Goal: Task Accomplishment & Management: Use online tool/utility

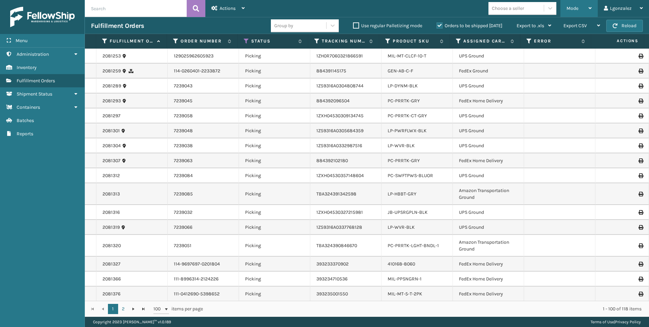
click at [592, 11] on div "Mode" at bounding box center [579, 8] width 25 height 17
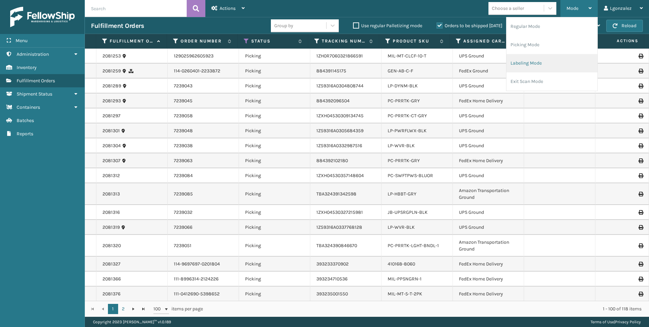
click at [528, 66] on li "Labeling Mode" at bounding box center [551, 63] width 91 height 18
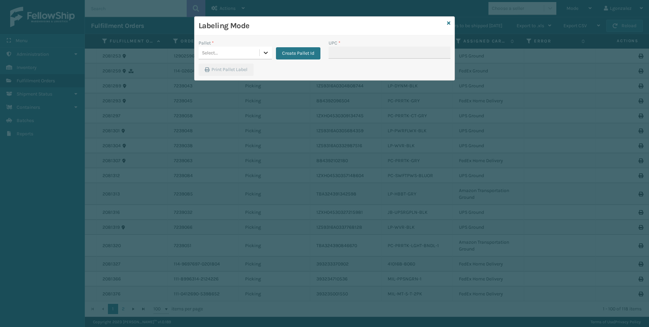
click at [267, 53] on icon at bounding box center [265, 52] width 7 height 7
click at [307, 55] on button "Create Pallet Id" at bounding box center [298, 53] width 44 height 12
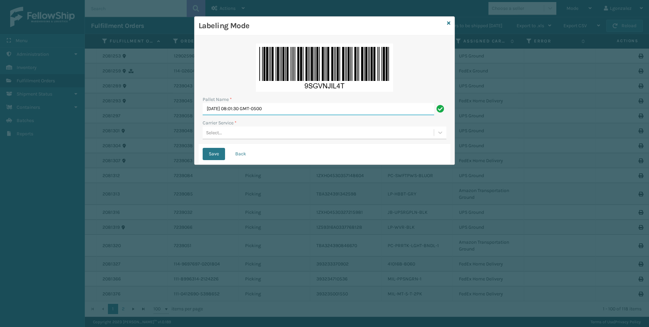
click at [257, 109] on input "[DATE] 08:01:30 GMT-0500" at bounding box center [318, 109] width 231 height 12
click at [256, 108] on input "[DATE] 08:01:30 GMT-0500" at bounding box center [318, 109] width 231 height 12
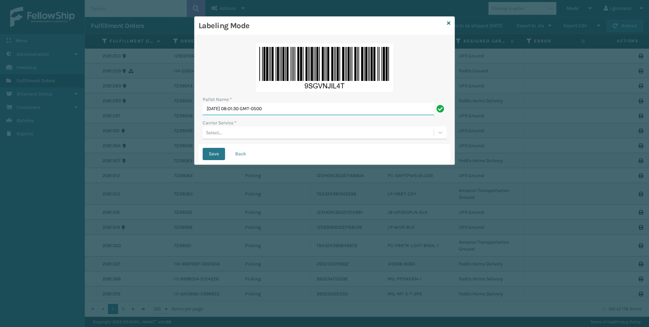
click at [256, 108] on input "[DATE] 08:01:30 GMT-0500" at bounding box center [318, 109] width 231 height 12
type input "Trinity"
click at [223, 133] on div "Select..." at bounding box center [318, 132] width 231 height 11
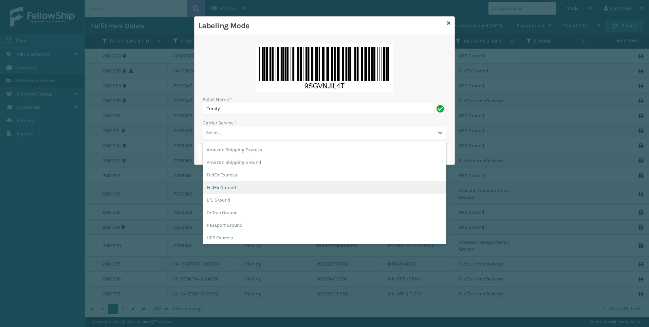
click at [234, 186] on div "FedEx Ground" at bounding box center [325, 187] width 244 height 13
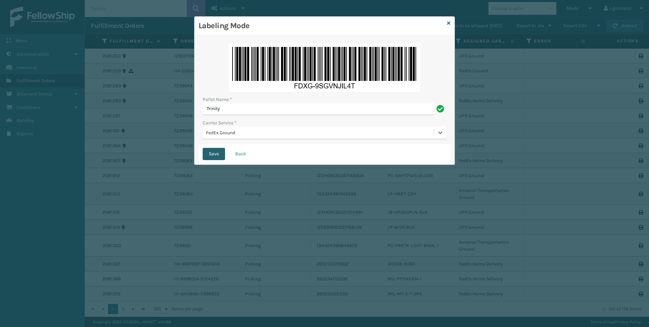
click at [211, 153] on button "Save" at bounding box center [214, 154] width 22 height 12
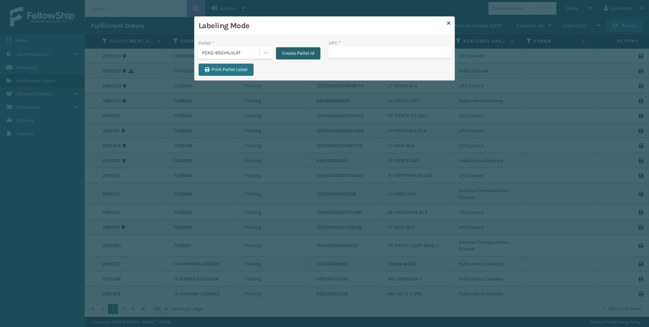
click at [284, 50] on button "Create Pallet Id" at bounding box center [298, 53] width 44 height 12
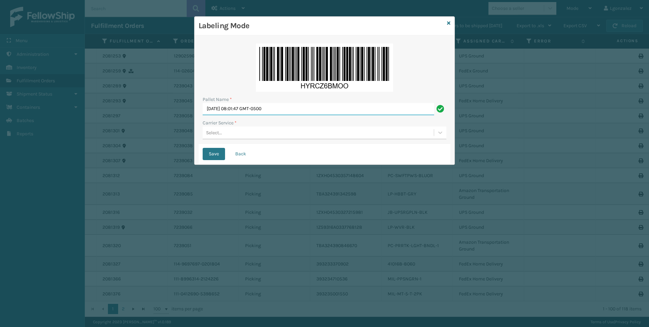
click at [280, 112] on input "[DATE] 08:01:47 GMT-0500" at bounding box center [318, 109] width 231 height 12
click at [280, 111] on input "[DATE] 08:01:47 GMT-0500" at bounding box center [318, 109] width 231 height 12
type input "Trinity"
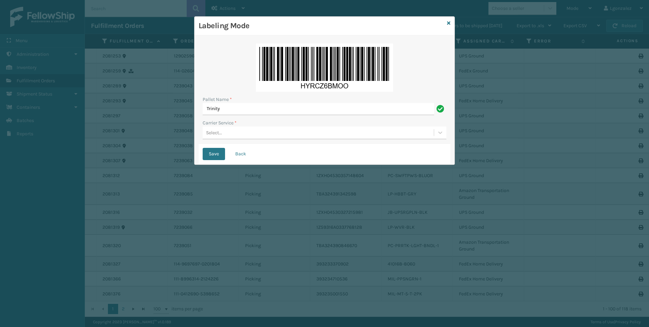
click at [229, 132] on div "Select..." at bounding box center [318, 132] width 231 height 11
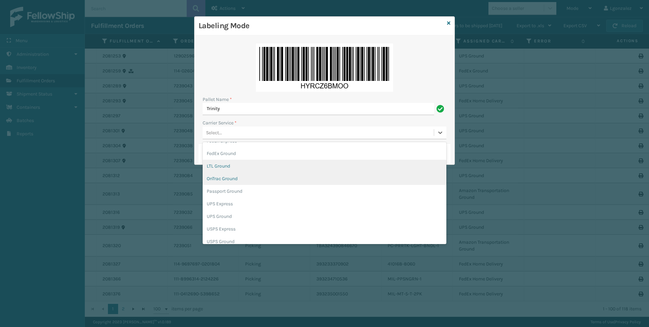
scroll to position [39, 0]
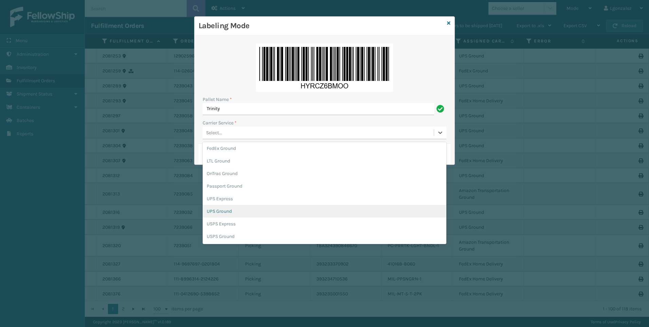
click at [230, 210] on div "UPS Ground" at bounding box center [325, 211] width 244 height 13
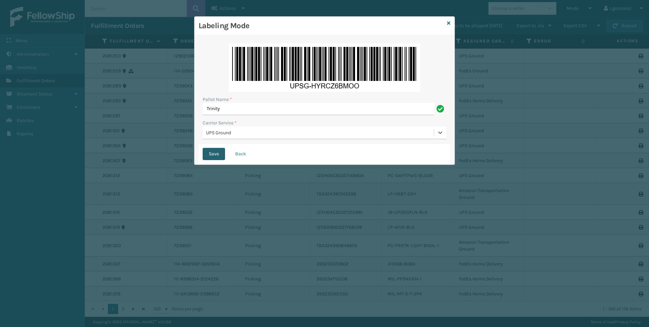
click at [215, 158] on button "Save" at bounding box center [214, 154] width 22 height 12
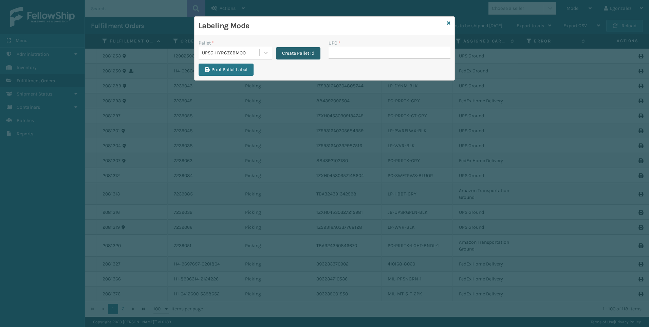
click at [289, 54] on button "Create Pallet Id" at bounding box center [298, 53] width 44 height 12
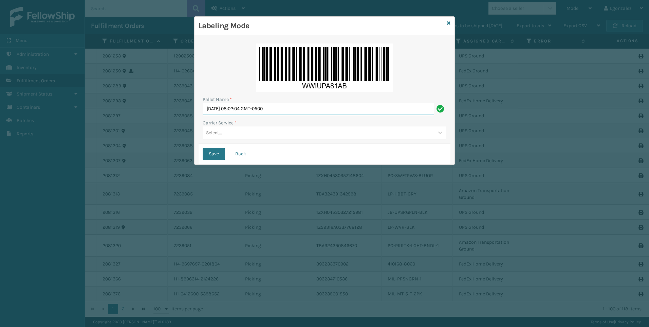
click at [243, 109] on input "[DATE] 08:02:04 GMT-0500" at bounding box center [318, 109] width 231 height 12
type input "Trinity"
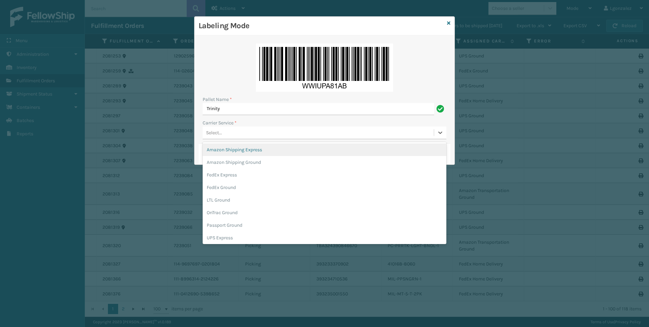
click at [232, 132] on div "Select..." at bounding box center [318, 132] width 231 height 11
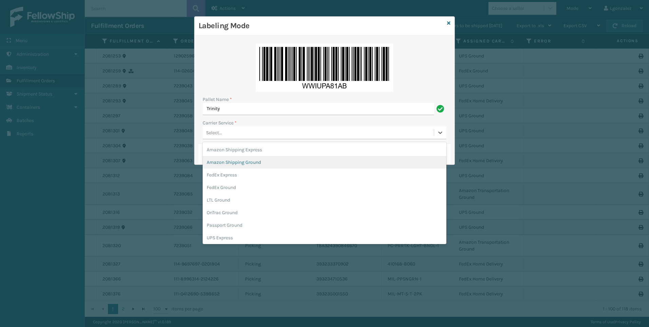
click at [235, 163] on div "Amazon Shipping Ground" at bounding box center [325, 162] width 244 height 13
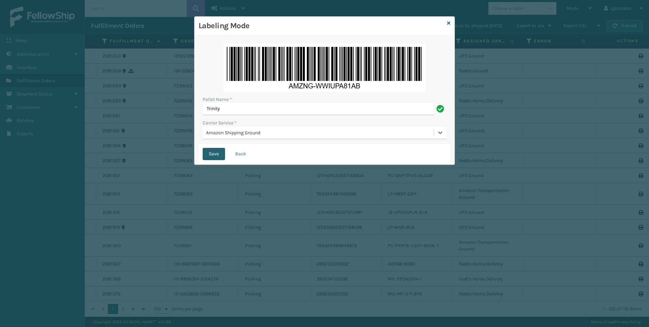
click at [218, 154] on button "Save" at bounding box center [214, 154] width 22 height 12
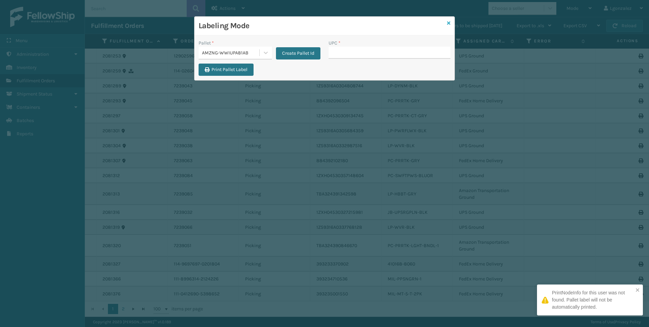
click at [449, 22] on icon at bounding box center [448, 23] width 3 height 5
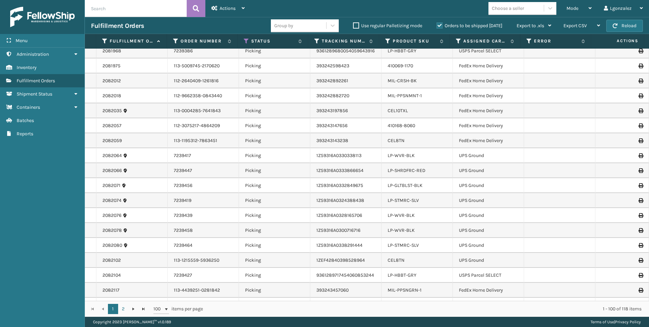
scroll to position [1154, 0]
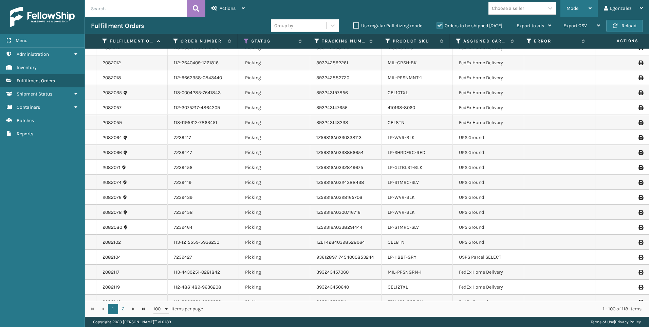
click at [578, 10] on span "Mode" at bounding box center [573, 8] width 12 height 6
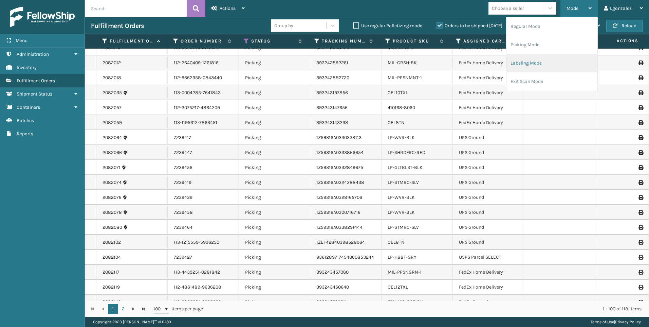
click at [545, 63] on li "Labeling Mode" at bounding box center [551, 63] width 91 height 18
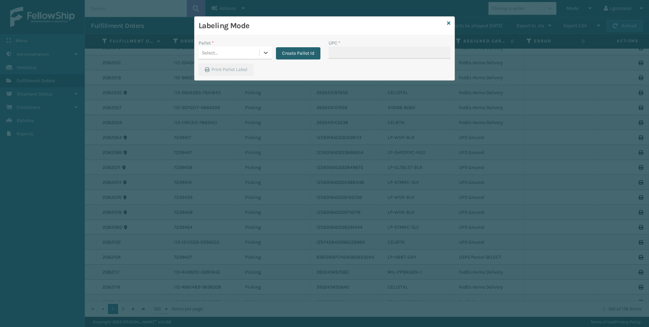
click at [297, 57] on button "Create Pallet Id" at bounding box center [298, 53] width 44 height 12
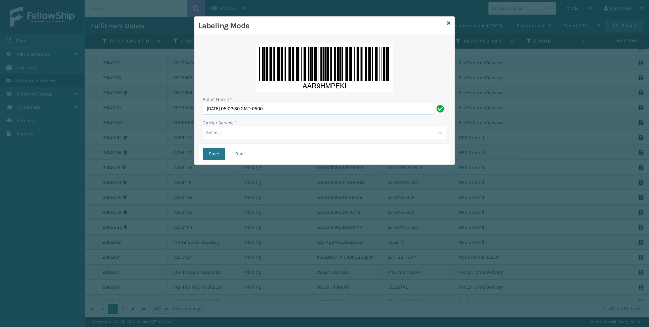
click at [254, 107] on input "[DATE] 08:02:30 GMT-0500" at bounding box center [318, 109] width 231 height 12
type input "Trinity"
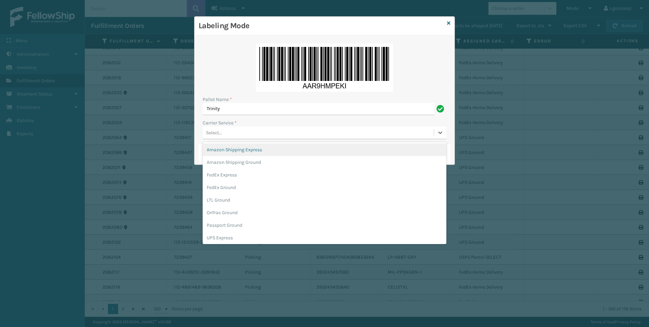
click at [224, 134] on div "Select..." at bounding box center [318, 132] width 231 height 11
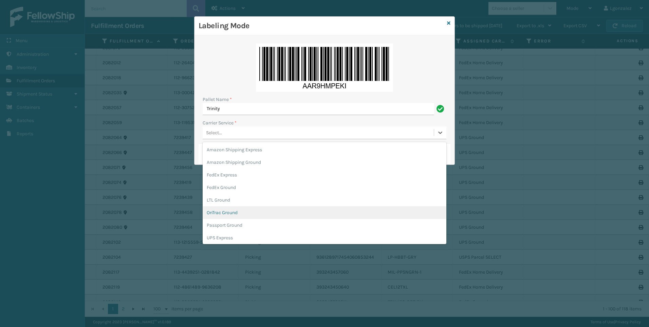
scroll to position [39, 0]
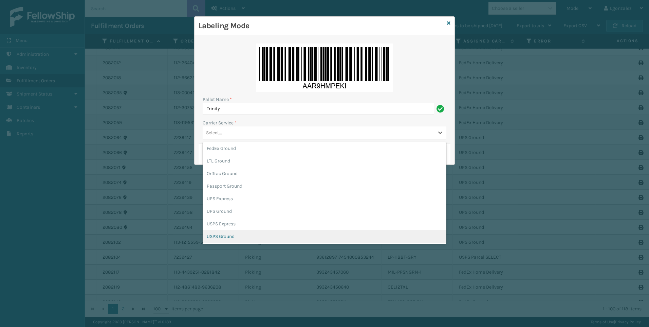
click at [227, 237] on div "USPS Ground" at bounding box center [325, 236] width 244 height 13
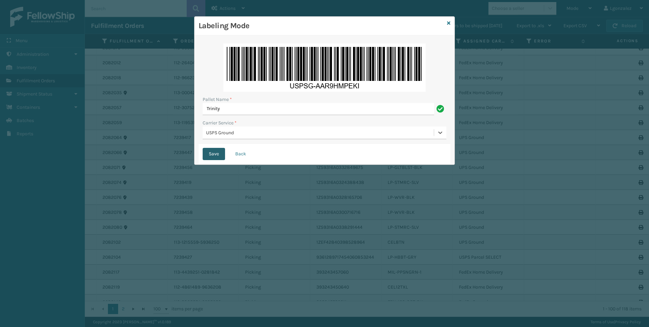
click at [207, 155] on button "Save" at bounding box center [214, 154] width 22 height 12
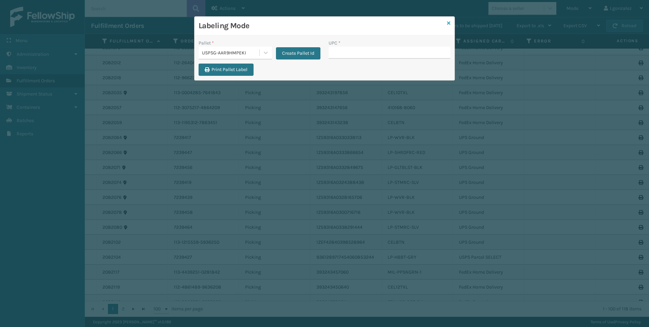
click at [448, 23] on icon at bounding box center [448, 23] width 3 height 5
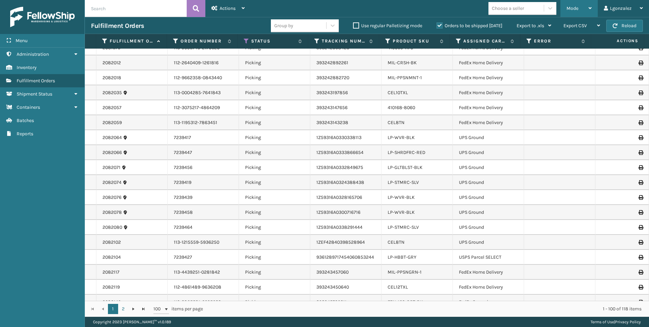
click at [580, 11] on div "Mode" at bounding box center [579, 8] width 25 height 17
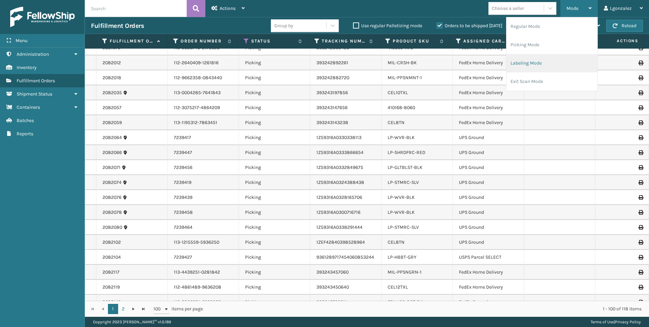
click at [540, 63] on li "Labeling Mode" at bounding box center [551, 63] width 91 height 18
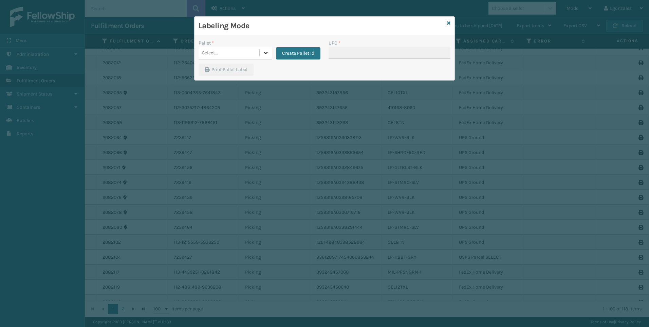
click at [264, 51] on icon at bounding box center [265, 52] width 7 height 7
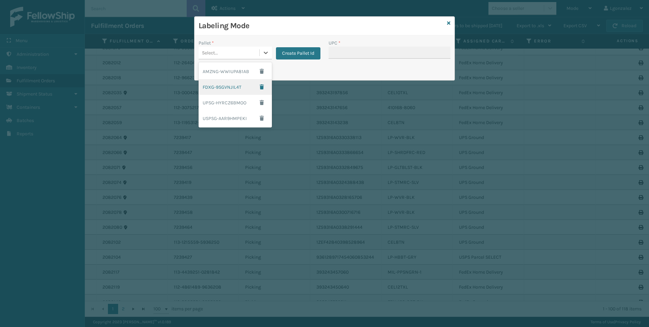
click at [234, 87] on div "FDXG-9SGVNJIL4T" at bounding box center [235, 87] width 73 height 16
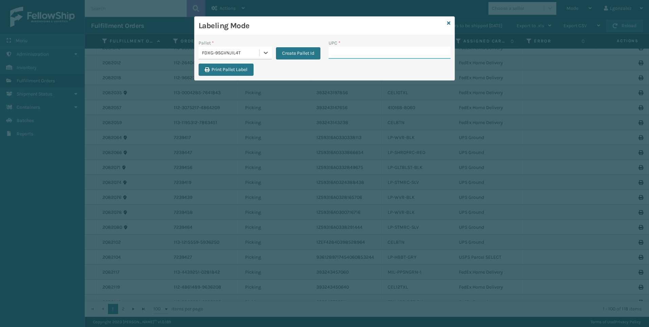
click at [358, 51] on input "UPC *" at bounding box center [390, 53] width 122 height 12
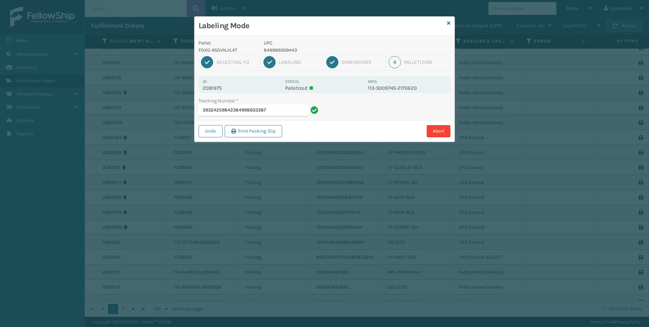
type input "393242598423849986033875"
click at [291, 52] on p "GEN-AB-C-TXL" at bounding box center [314, 50] width 100 height 7
copy p "GEN-AB-C-TXL"
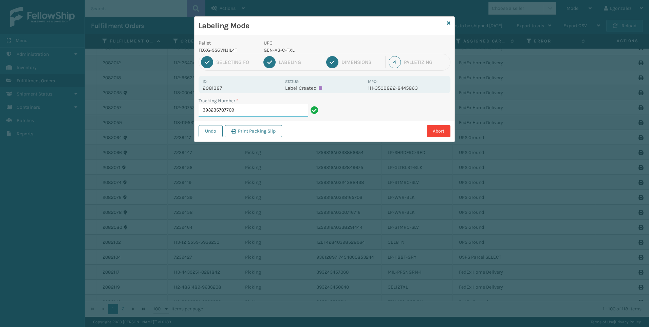
click at [297, 106] on input "393235707709" at bounding box center [254, 110] width 110 height 12
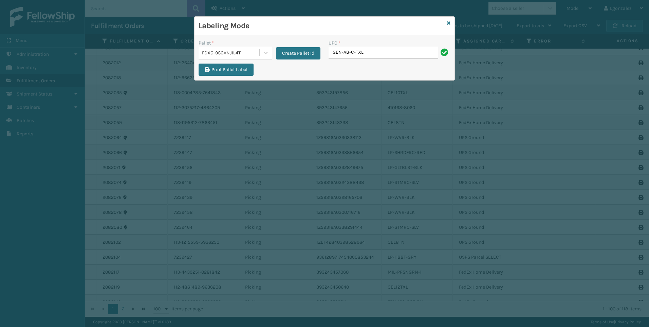
type input "GEN-AB-C-TXL"
type input "GEN-AB-A-Q"
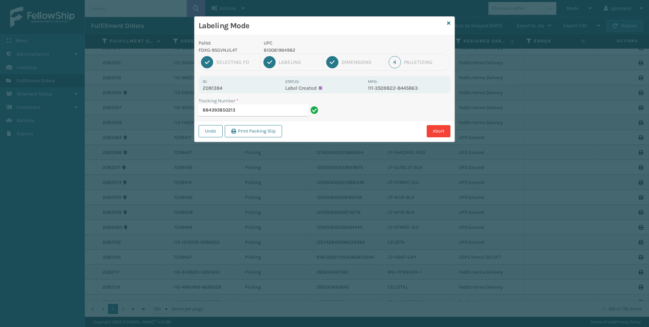
click at [285, 48] on p "810081964982" at bounding box center [314, 50] width 100 height 7
copy p "810081964982"
click at [281, 110] on input "884393850213" at bounding box center [254, 110] width 110 height 12
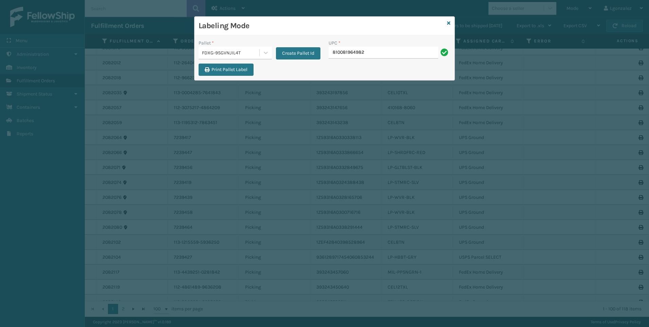
type input "810081964982"
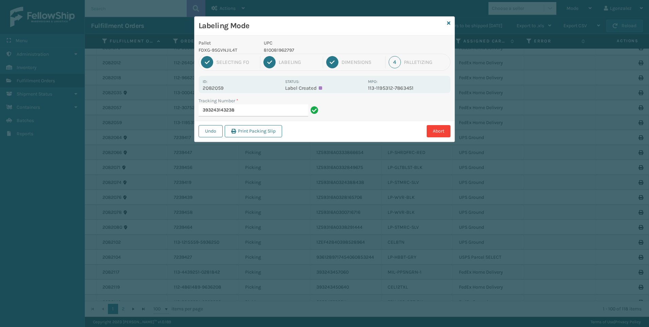
click at [281, 50] on p "810081962797" at bounding box center [314, 50] width 100 height 7
copy p "810081962797"
click at [258, 107] on input "393243143238" at bounding box center [254, 110] width 110 height 12
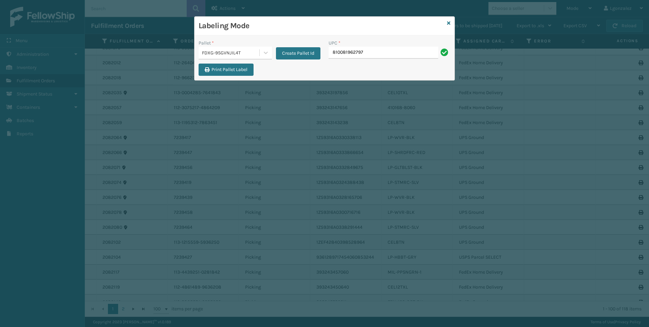
type input "810081962797"
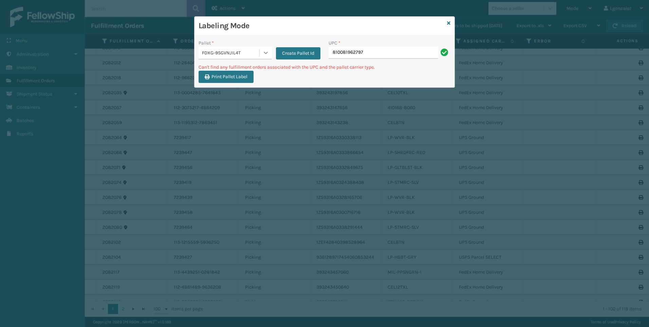
click at [263, 51] on icon at bounding box center [265, 52] width 7 height 7
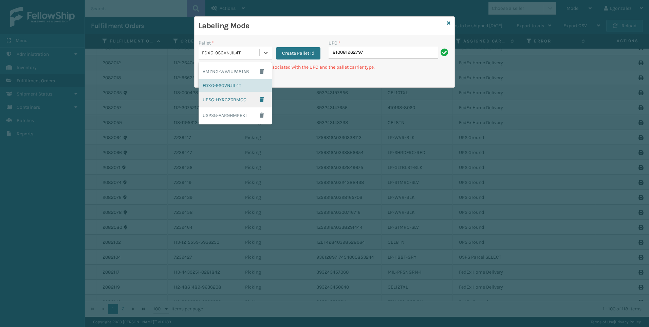
click at [229, 102] on div "UPSG-HYRCZ6BMOO" at bounding box center [235, 100] width 73 height 16
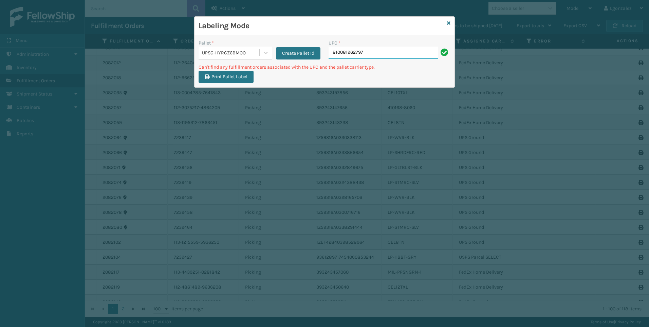
click at [371, 58] on input "810081962797" at bounding box center [384, 53] width 110 height 12
click at [448, 23] on icon at bounding box center [448, 23] width 3 height 5
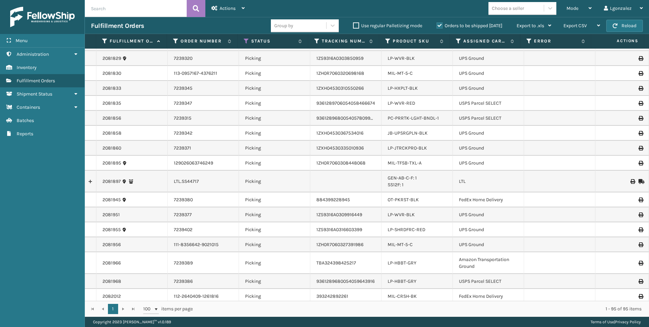
scroll to position [679, 0]
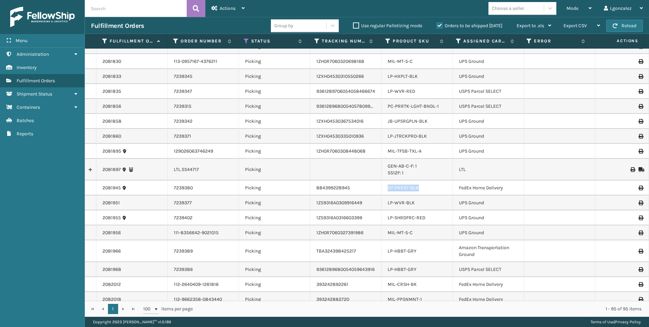
drag, startPoint x: 419, startPoint y: 188, endPoint x: 385, endPoint y: 190, distance: 34.4
click at [385, 190] on td "OT-PKRST-BLK" at bounding box center [417, 187] width 71 height 15
drag, startPoint x: 385, startPoint y: 190, endPoint x: 390, endPoint y: 187, distance: 6.4
copy link "OT-PKRST-BLK"
click at [407, 187] on link "OT-PKRST-BLK" at bounding box center [403, 188] width 31 height 6
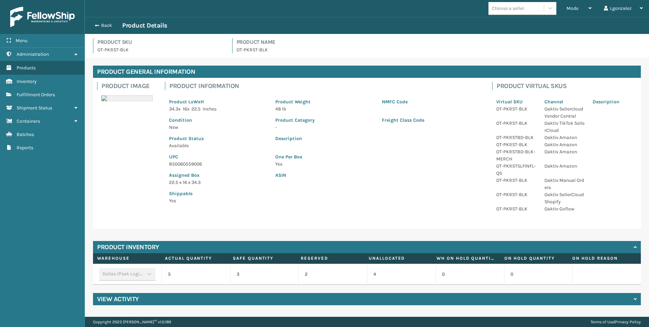
click at [193, 163] on p "850060559006" at bounding box center [218, 163] width 98 height 7
copy p "850060559006"
click at [100, 25] on button "Back" at bounding box center [106, 25] width 31 height 6
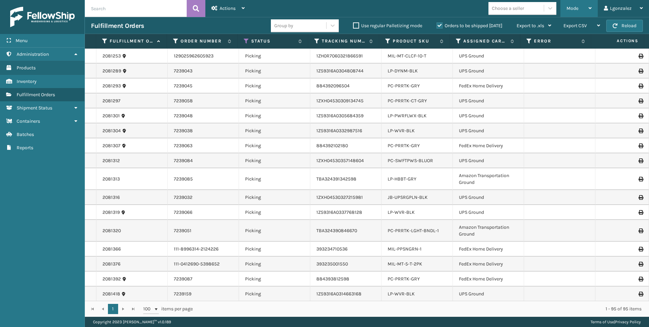
drag, startPoint x: 581, startPoint y: 6, endPoint x: 577, endPoint y: 8, distance: 4.7
click at [580, 7] on div "Mode" at bounding box center [579, 8] width 25 height 17
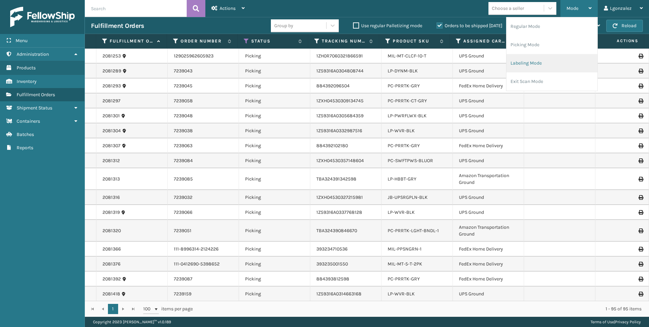
click at [518, 70] on li "Labeling Mode" at bounding box center [551, 63] width 91 height 18
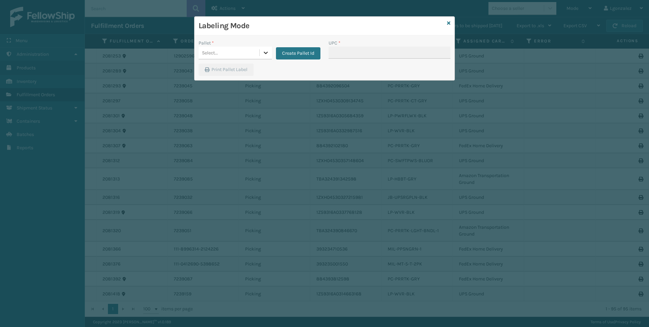
click at [267, 54] on icon at bounding box center [265, 52] width 7 height 7
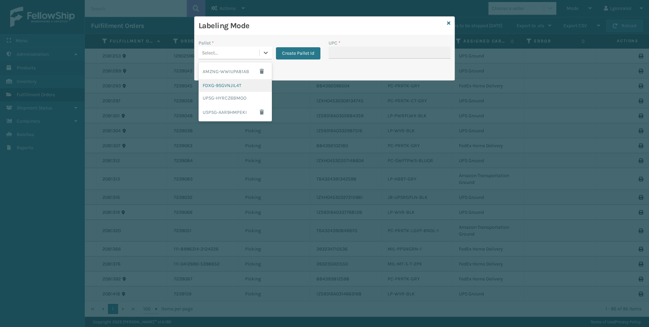
click at [238, 83] on div "FDXG-9SGVNJIL4T" at bounding box center [235, 85] width 73 height 13
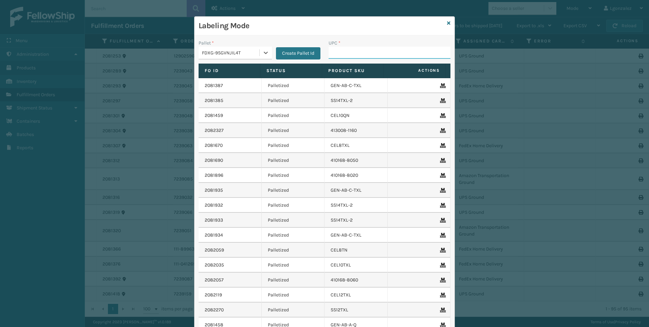
click at [344, 52] on input "UPC *" at bounding box center [390, 53] width 122 height 12
paste input "850060559006"
type input "850060559006"
type input "850040381429"
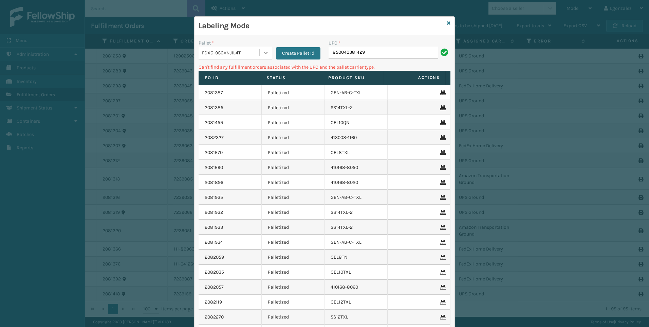
click at [264, 54] on icon at bounding box center [265, 52] width 7 height 7
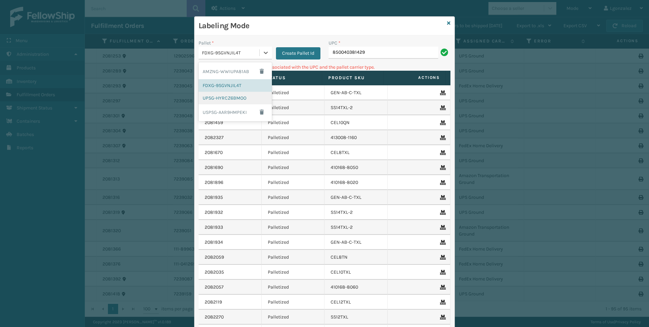
click at [220, 101] on div "UPSG-HYRCZ6BMOO" at bounding box center [235, 98] width 73 height 13
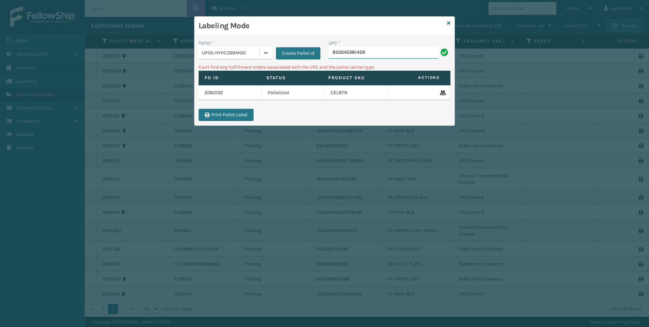
click at [392, 55] on input "850040381429" at bounding box center [384, 53] width 110 height 12
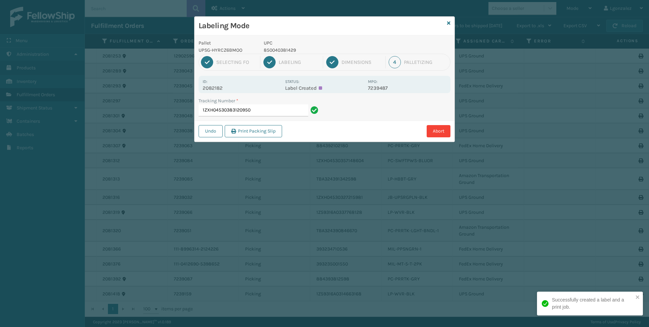
click at [293, 51] on p "850040381429" at bounding box center [314, 50] width 100 height 7
copy p "850040381429"
click at [270, 114] on input "1ZXH04530383120950" at bounding box center [254, 110] width 110 height 12
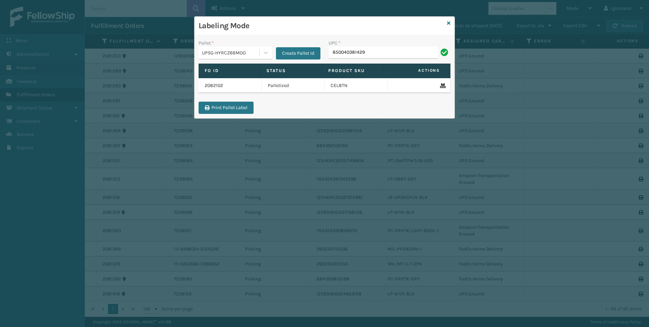
type input "850040381429"
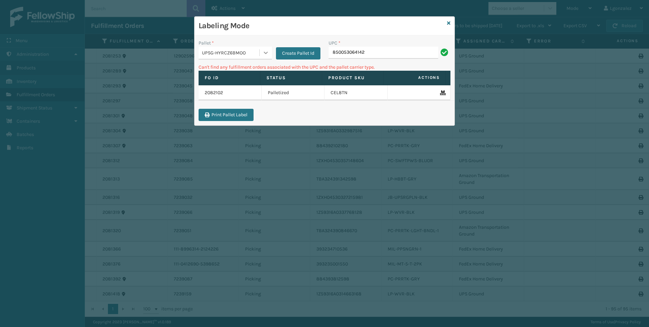
click at [266, 49] on div at bounding box center [266, 53] width 12 height 12
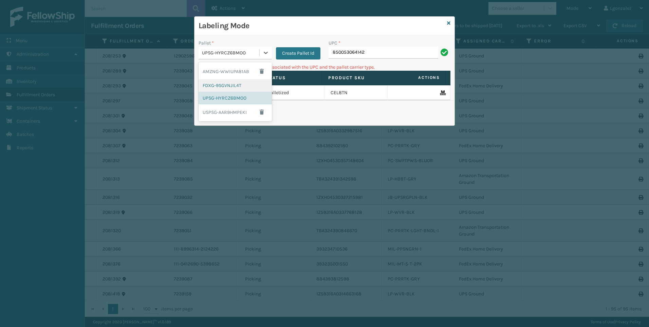
drag, startPoint x: 231, startPoint y: 83, endPoint x: 255, endPoint y: 76, distance: 24.0
click at [232, 83] on div "FDXG-9SGVNJIL4T" at bounding box center [235, 85] width 73 height 13
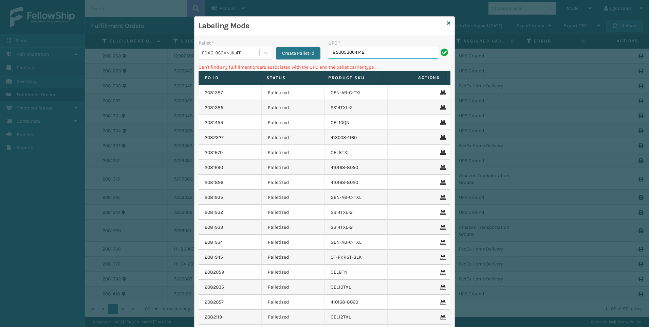
click at [374, 50] on input "850053064142" at bounding box center [384, 53] width 110 height 12
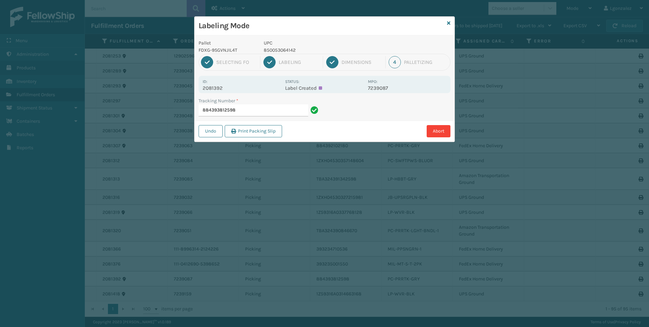
type input "884393812598"
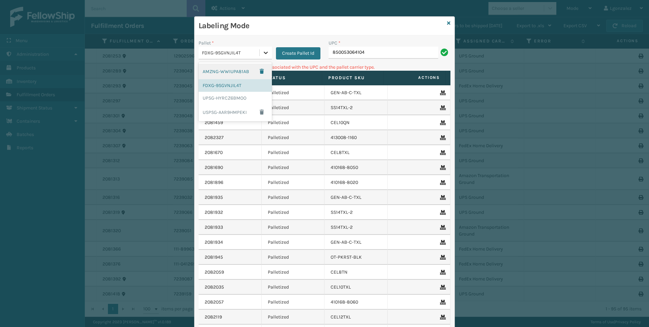
click at [262, 53] on icon at bounding box center [265, 52] width 7 height 7
click at [241, 71] on div "AMZNG-WWIUPA81AB" at bounding box center [235, 71] width 73 height 16
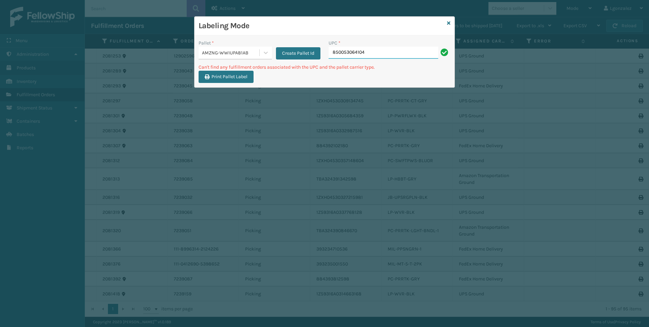
click at [385, 49] on input "850053064104" at bounding box center [384, 53] width 110 height 12
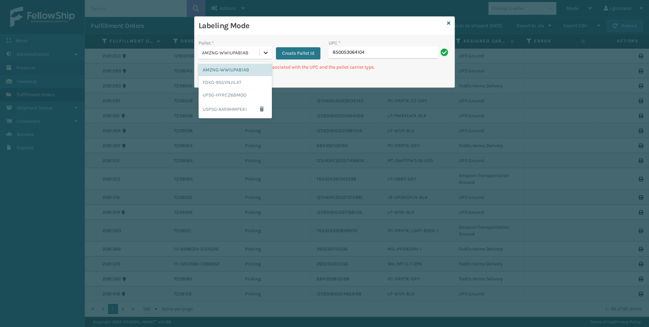
click at [265, 53] on icon at bounding box center [266, 53] width 4 height 2
click at [224, 97] on div "UPSG-HYRCZ6BMOO" at bounding box center [235, 95] width 73 height 13
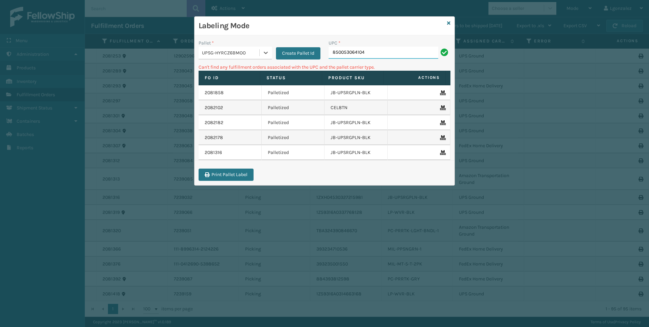
click at [398, 55] on input "850053064104" at bounding box center [384, 53] width 110 height 12
click at [265, 53] on icon at bounding box center [266, 53] width 4 height 2
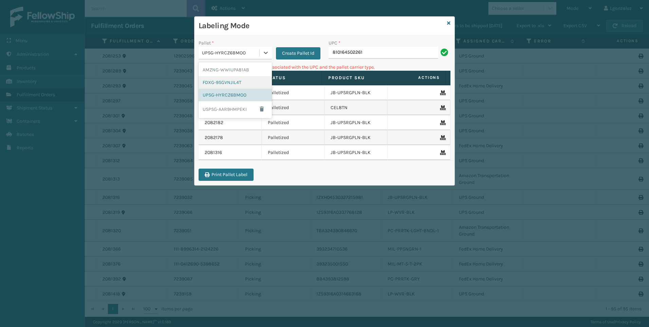
click at [221, 82] on div "FDXG-9SGVNJIL4T" at bounding box center [235, 82] width 73 height 13
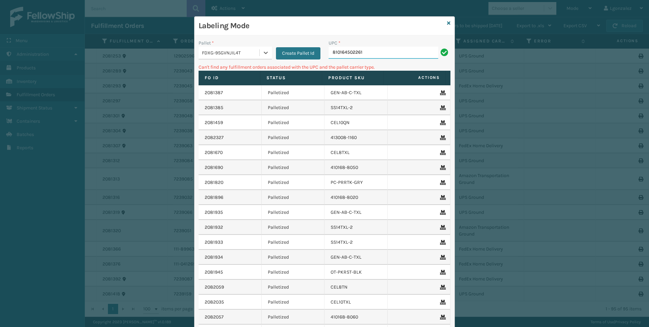
click at [379, 54] on input "810164502261" at bounding box center [384, 53] width 110 height 12
click at [260, 55] on div at bounding box center [266, 53] width 12 height 12
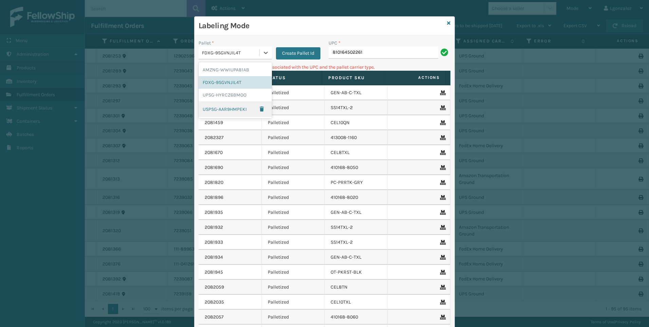
click at [219, 108] on div "USPSG-AAR9HMPEKI" at bounding box center [235, 109] width 73 height 16
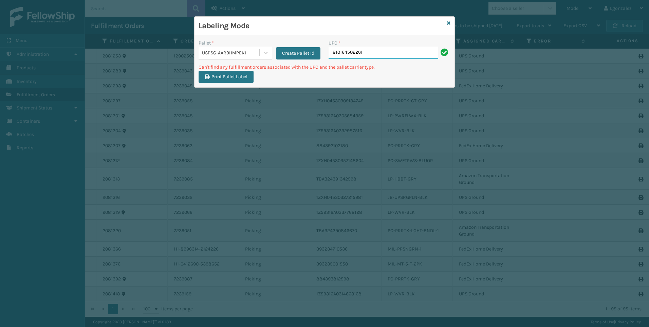
click at [379, 53] on input "810164502261" at bounding box center [384, 53] width 110 height 12
click at [264, 54] on icon at bounding box center [265, 52] width 7 height 7
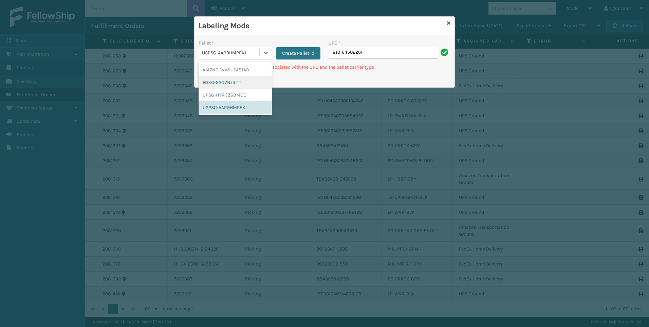
click at [223, 85] on div "FDXG-9SGVNJIL4T" at bounding box center [235, 82] width 73 height 13
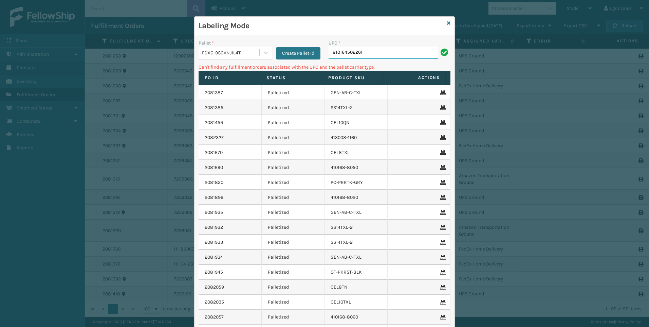
click at [369, 50] on input "810164502261" at bounding box center [384, 53] width 110 height 12
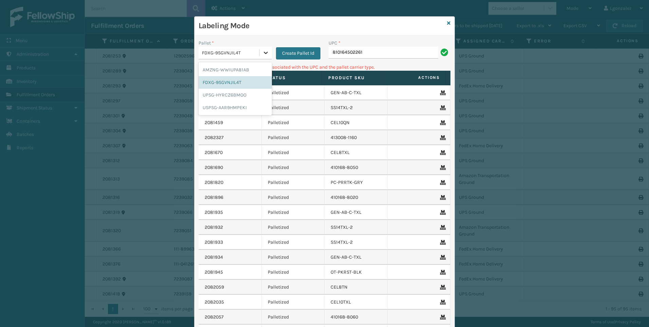
click at [265, 54] on icon at bounding box center [265, 52] width 7 height 7
click at [230, 95] on div "UPSG-HYRCZ6BMOO" at bounding box center [235, 95] width 73 height 13
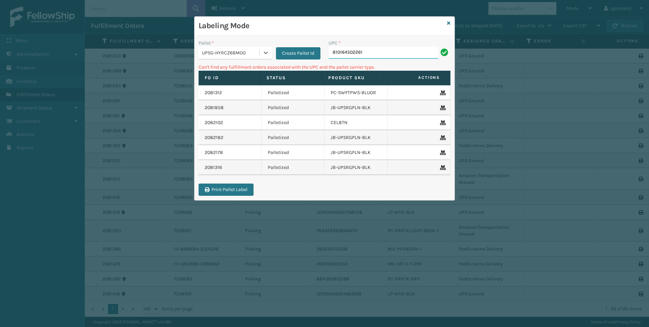
click at [381, 54] on input "810164502261" at bounding box center [384, 53] width 110 height 12
click at [265, 57] on div at bounding box center [266, 53] width 12 height 12
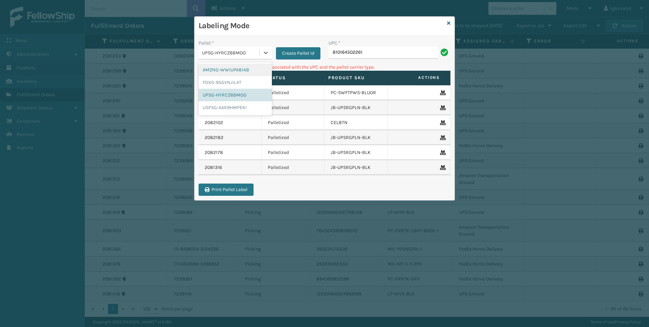
click at [226, 73] on div "AMZNG-WWIUPA81AB" at bounding box center [235, 69] width 73 height 13
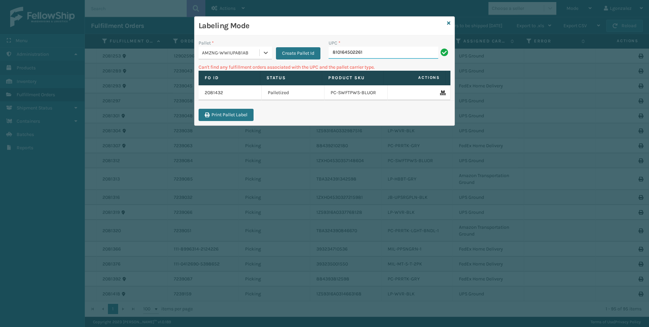
click at [381, 53] on input "810164502261" at bounding box center [384, 53] width 110 height 12
click at [260, 55] on div at bounding box center [266, 53] width 12 height 12
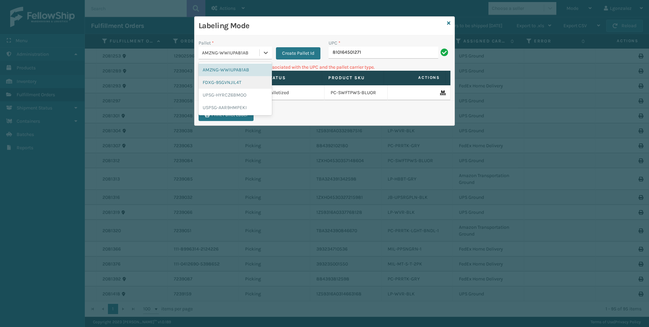
click at [226, 79] on div "FDXG-9SGVNJIL4T" at bounding box center [235, 82] width 73 height 13
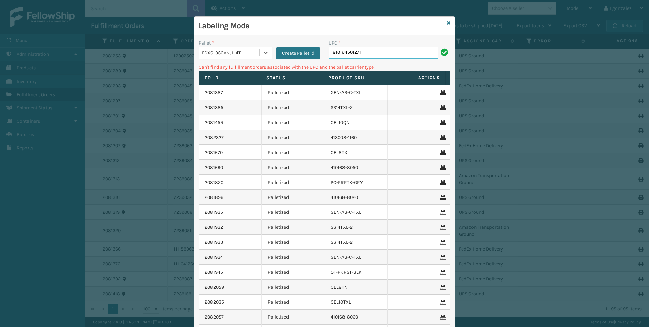
click at [373, 52] on input "810164501271" at bounding box center [384, 53] width 110 height 12
click at [266, 53] on icon at bounding box center [265, 52] width 7 height 7
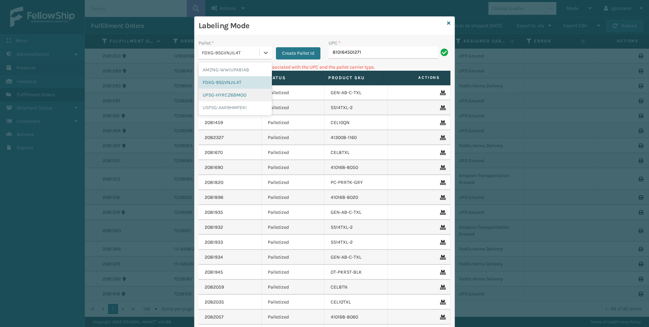
click at [225, 94] on div "UPSG-HYRCZ6BMOO" at bounding box center [235, 95] width 73 height 13
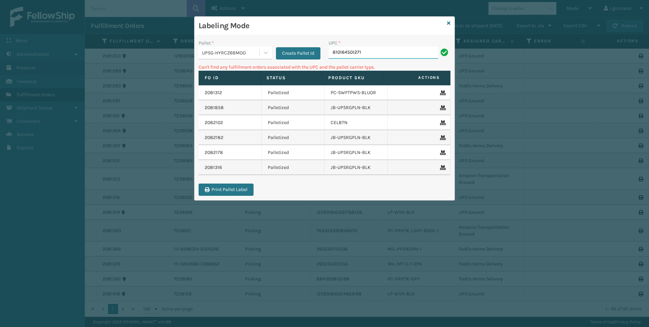
click at [369, 50] on input "810164501271" at bounding box center [384, 53] width 110 height 12
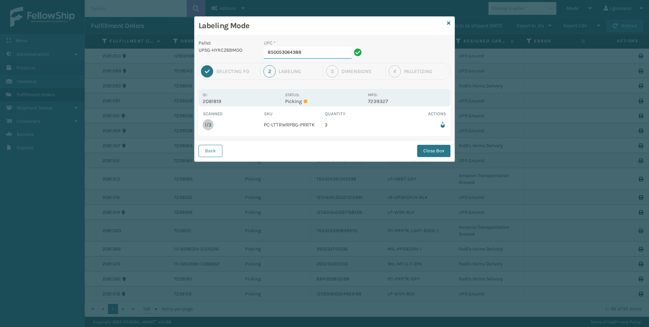
click at [345, 48] on input "850053064388" at bounding box center [308, 53] width 88 height 12
drag, startPoint x: 423, startPoint y: 155, endPoint x: 416, endPoint y: 155, distance: 6.1
click at [423, 155] on button "Close Box" at bounding box center [433, 151] width 33 height 12
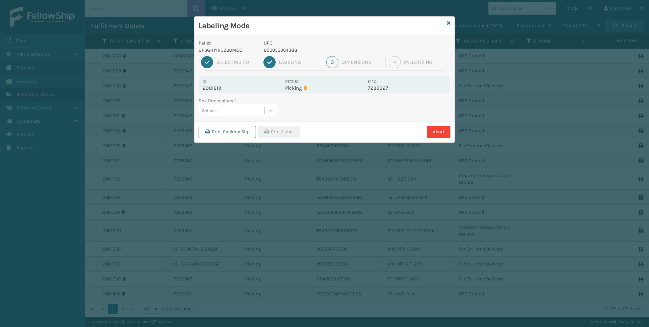
click at [268, 116] on div "Select..." at bounding box center [238, 110] width 78 height 13
click at [237, 137] on div "FEN-103-CCT" at bounding box center [238, 140] width 78 height 13
click at [281, 133] on button "Print Label" at bounding box center [279, 132] width 42 height 12
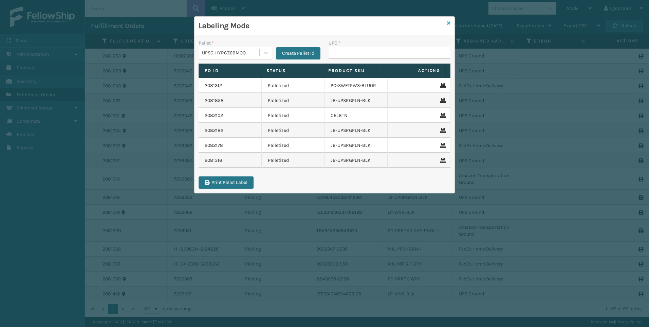
click at [447, 22] on div "Labeling Mode Pallet * UPSG-HYRCZ6BMOO Create Pallet Id UPC * Fo Id Status Prod…" at bounding box center [324, 104] width 261 height 177
drag, startPoint x: 447, startPoint y: 22, endPoint x: 450, endPoint y: 26, distance: 5.2
click at [450, 26] on link at bounding box center [448, 23] width 3 height 7
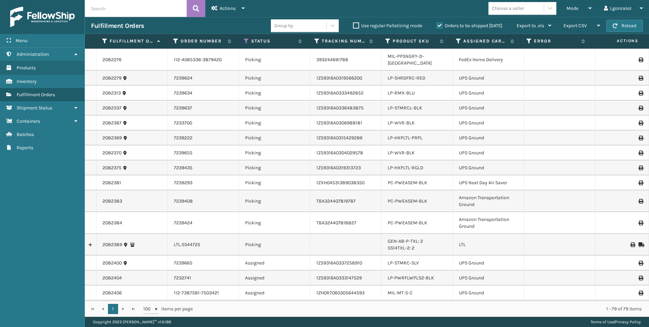
scroll to position [989, 0]
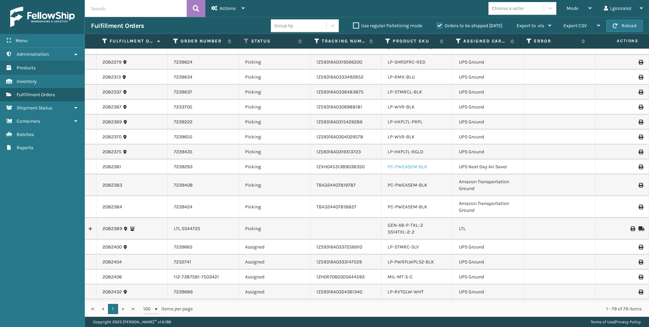
click at [408, 164] on link "PC-PWEASEM-BLK" at bounding box center [408, 167] width 40 height 6
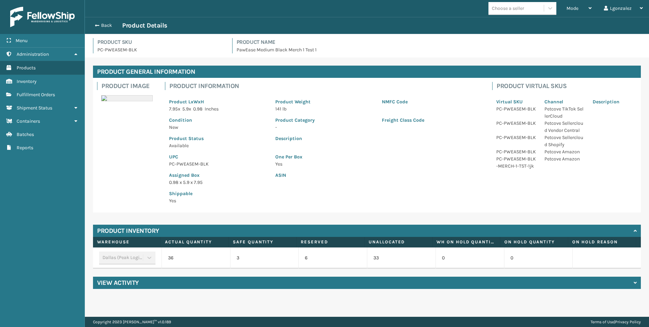
click at [195, 166] on p "PC-PWEASEM-BLK" at bounding box center [218, 163] width 98 height 7
copy p "PC-PWEASEM-BLK"
click at [101, 26] on button "Back" at bounding box center [106, 25] width 31 height 6
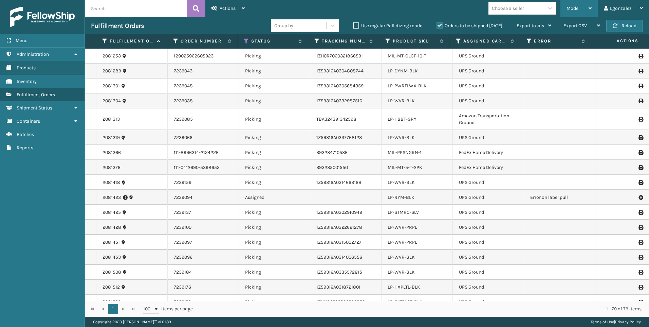
click at [578, 9] on span "Mode" at bounding box center [573, 8] width 12 height 6
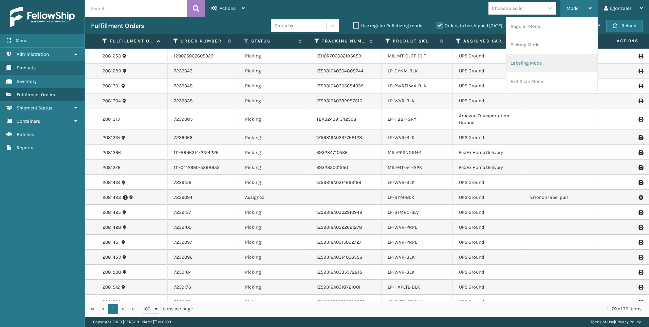
click at [528, 65] on li "Labeling Mode" at bounding box center [551, 63] width 91 height 18
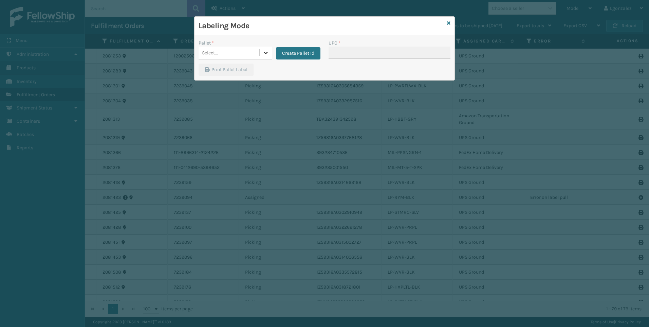
click at [262, 55] on div at bounding box center [266, 53] width 12 height 12
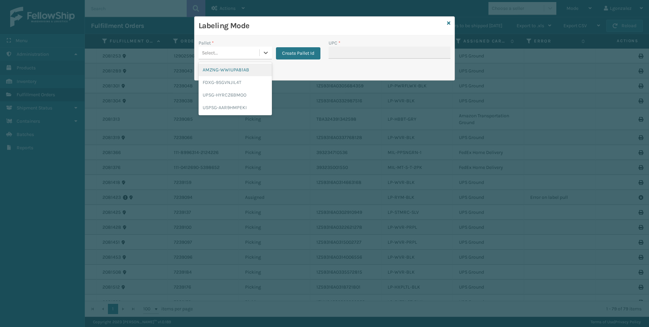
click at [242, 69] on div "AMZNG-WWIUPA81AB" at bounding box center [235, 69] width 73 height 13
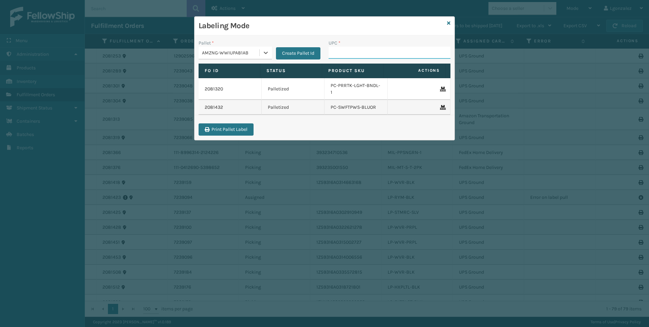
click at [342, 49] on input "UPC *" at bounding box center [390, 53] width 122 height 12
paste input "PC-PWEASEM-BLK"
type input "PC-PWEASEM-BLK"
drag, startPoint x: 265, startPoint y: 52, endPoint x: 263, endPoint y: 56, distance: 4.0
click at [265, 53] on icon at bounding box center [265, 52] width 7 height 7
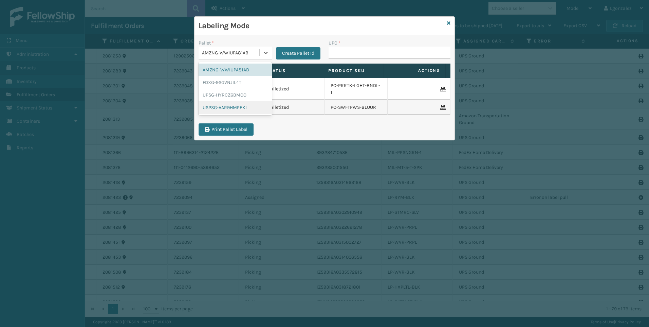
click at [236, 108] on div "USPSG-AAR9HMPEKI" at bounding box center [235, 107] width 73 height 13
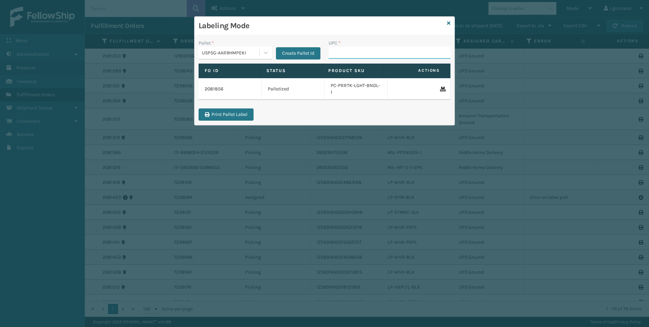
click at [339, 57] on input "UPC *" at bounding box center [390, 53] width 122 height 12
paste input "PC-PWEASEM-BLK"
type input "PC-PWEASEM-BLK"
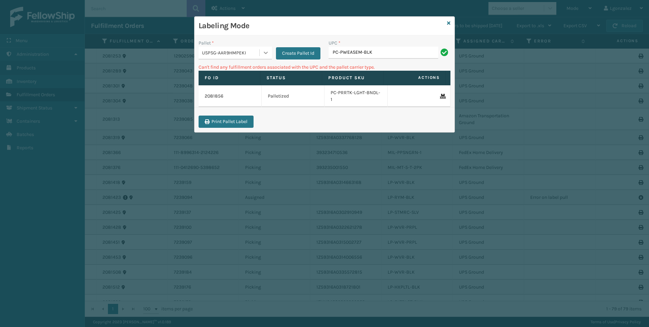
click at [264, 57] on div at bounding box center [266, 53] width 12 height 12
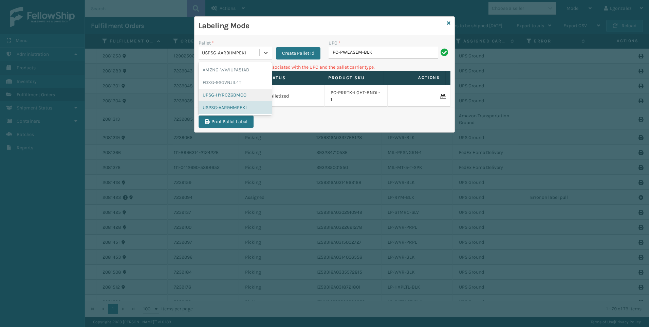
click at [237, 95] on div "UPSG-HYRCZ6BMOO" at bounding box center [235, 95] width 73 height 13
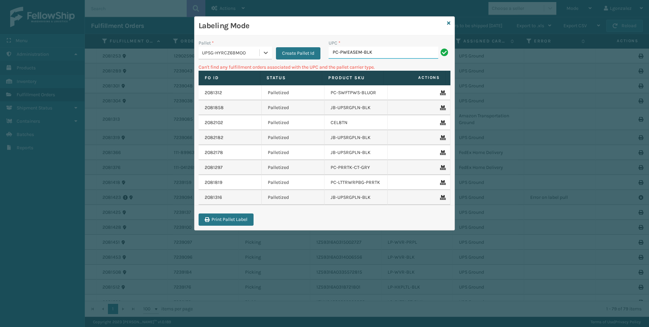
click at [374, 49] on input "PC-PWEASEM-BLK" at bounding box center [384, 53] width 110 height 12
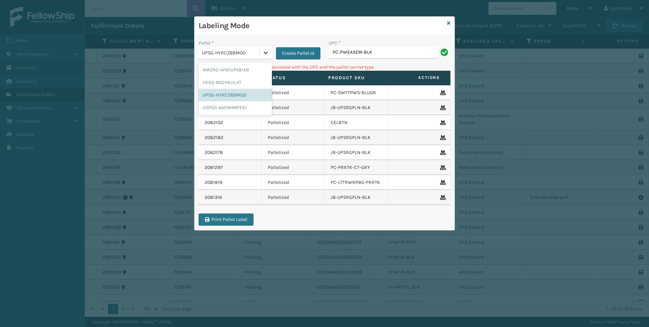
drag, startPoint x: 261, startPoint y: 52, endPoint x: 259, endPoint y: 57, distance: 5.0
click at [262, 53] on div at bounding box center [266, 53] width 12 height 12
click at [237, 79] on div "FDXG-9SGVNJIL4T" at bounding box center [235, 82] width 73 height 13
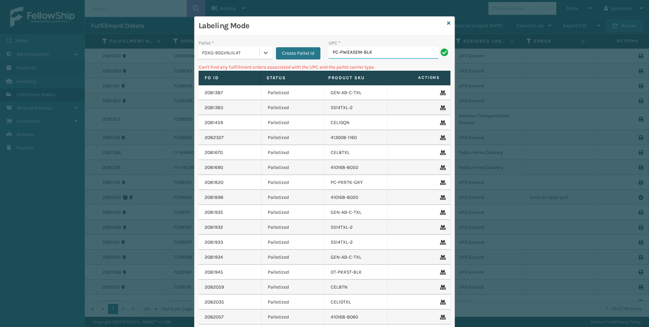
click at [386, 51] on input "PC-PWEASEM-BLK" at bounding box center [384, 53] width 110 height 12
click at [447, 23] on icon at bounding box center [448, 23] width 3 height 5
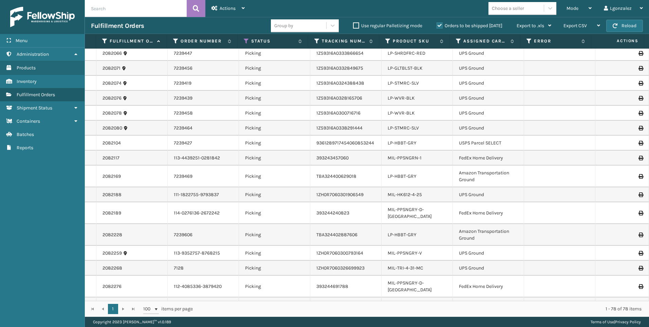
scroll to position [967, 0]
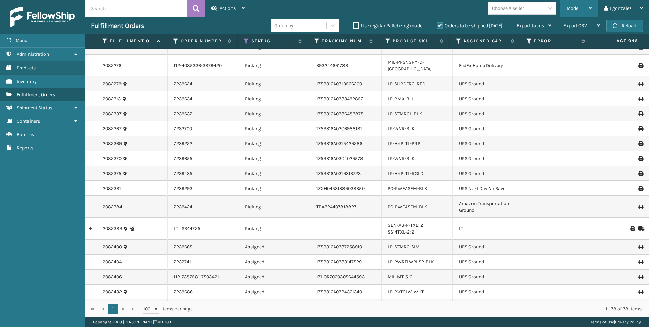
click at [593, 11] on div "Mode Regular Mode Picking Mode Labeling Mode Exit Scan Mode" at bounding box center [578, 8] width 37 height 17
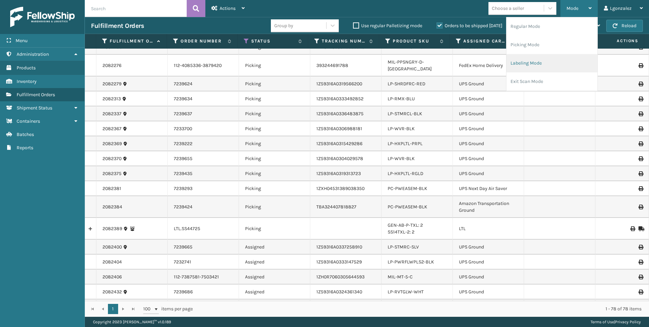
click at [526, 63] on li "Labeling Mode" at bounding box center [551, 63] width 91 height 18
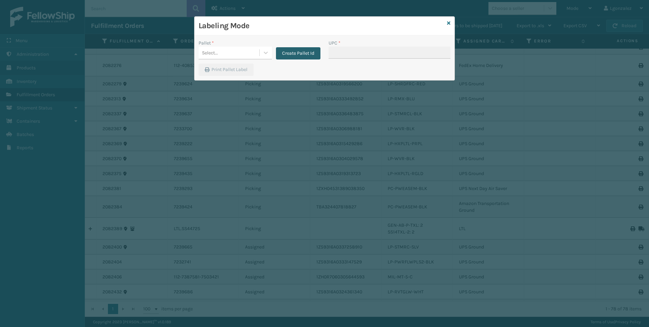
click at [298, 50] on button "Create Pallet Id" at bounding box center [298, 53] width 44 height 12
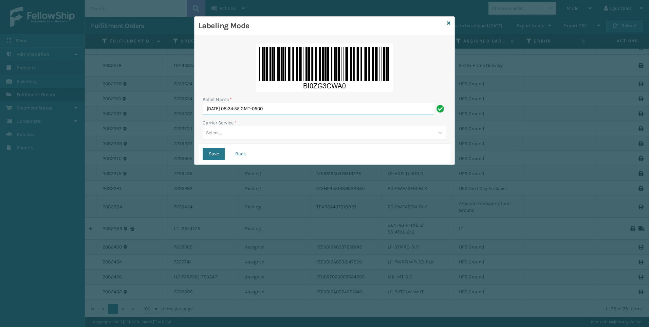
click at [293, 110] on input "[DATE] 08:34:55 GMT-0500" at bounding box center [318, 109] width 231 height 12
click at [292, 110] on input "[DATE] 08:34:55 GMT-0500" at bounding box center [318, 109] width 231 height 12
type input "Trinity"
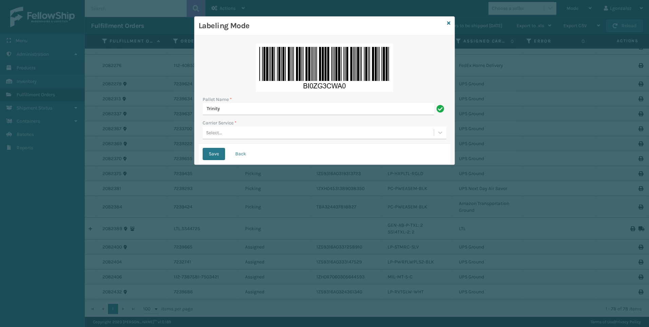
click at [233, 132] on div "Select..." at bounding box center [318, 132] width 231 height 11
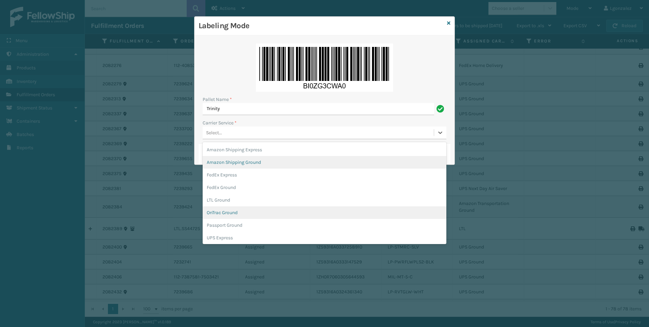
scroll to position [39, 0]
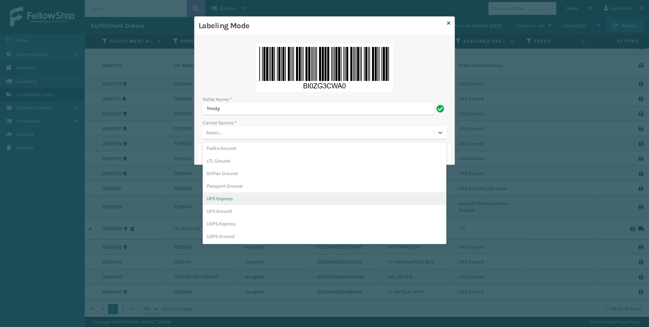
click at [225, 198] on div "UPS Express" at bounding box center [325, 198] width 244 height 13
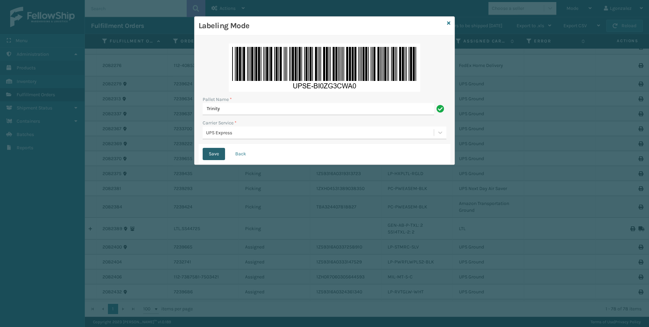
click at [218, 152] on button "Save" at bounding box center [214, 154] width 22 height 12
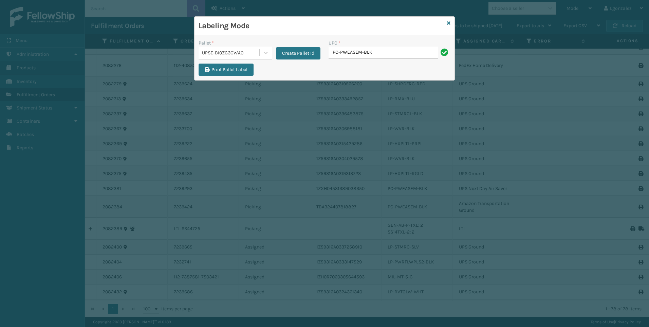
type input "PC-PWEASEM-BLK"
click at [267, 54] on icon at bounding box center [265, 52] width 7 height 7
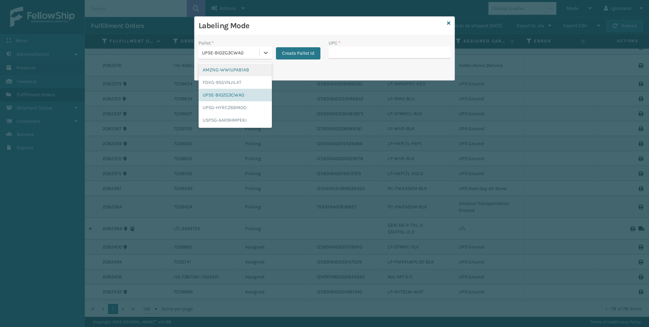
click at [237, 70] on div "AMZNG-WWIUPA81AB" at bounding box center [235, 69] width 73 height 13
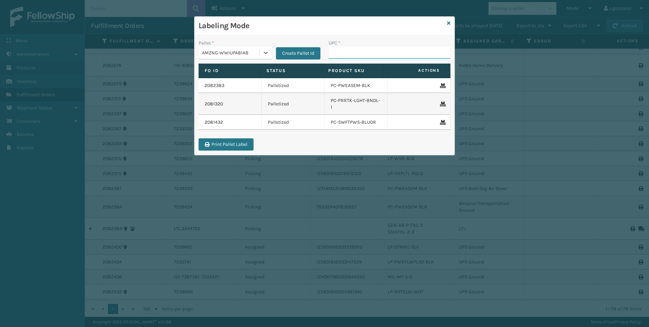
click at [358, 49] on input "UPC *" at bounding box center [390, 53] width 122 height 12
paste input "PC-PWEASEM-BLK"
type input "PC-PWEASEM-BLK"
click at [446, 25] on div "Labeling Mode" at bounding box center [324, 26] width 260 height 19
click at [449, 21] on icon at bounding box center [448, 23] width 3 height 5
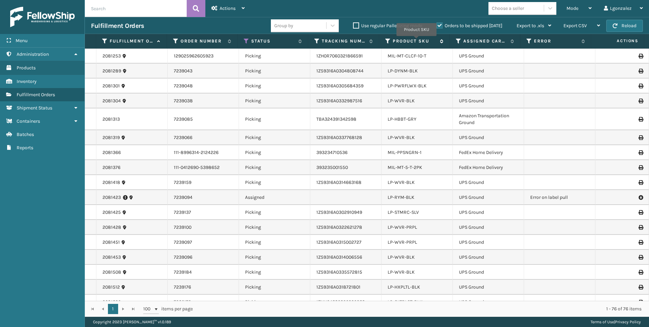
click at [416, 41] on label "Product SKU" at bounding box center [415, 41] width 44 height 6
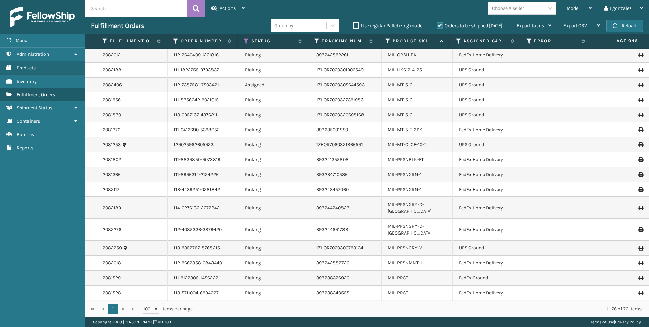
scroll to position [931, 0]
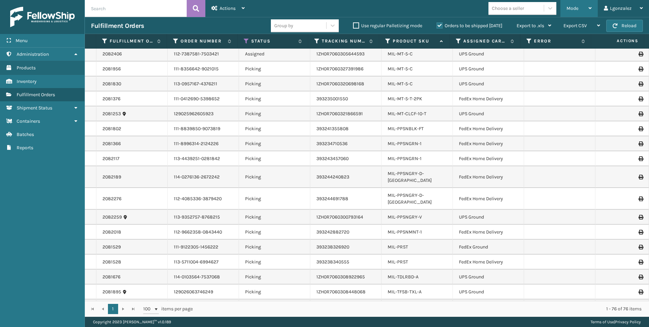
click at [585, 13] on div "Mode" at bounding box center [579, 8] width 25 height 17
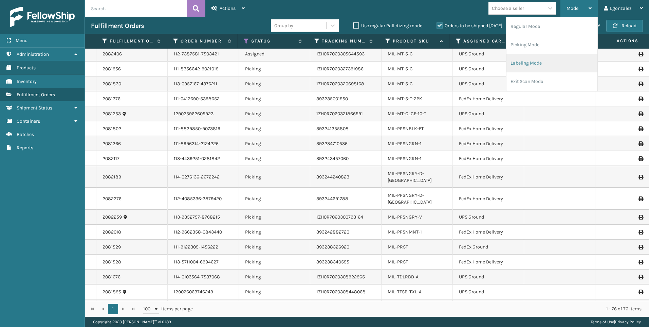
click at [517, 63] on li "Labeling Mode" at bounding box center [551, 63] width 91 height 18
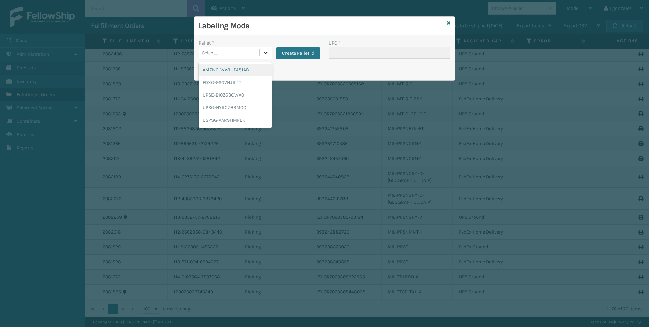
click at [265, 49] on icon at bounding box center [265, 52] width 7 height 7
click at [240, 105] on div "UPSG-HYRCZ6BMOO" at bounding box center [235, 107] width 73 height 13
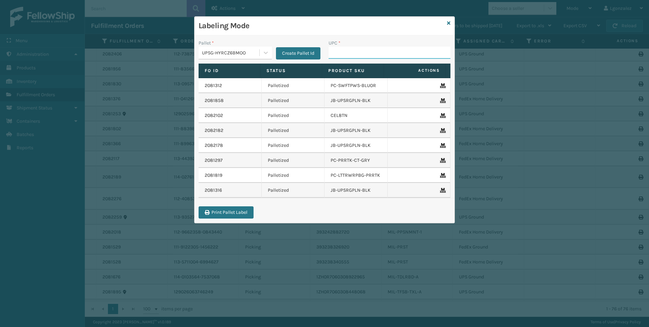
click at [340, 52] on input "UPC *" at bounding box center [390, 53] width 122 height 12
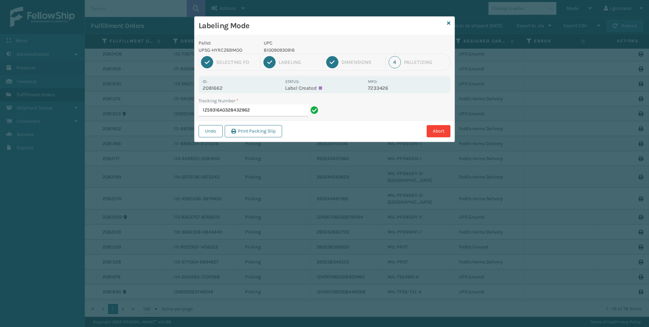
click at [289, 48] on p "810090930916" at bounding box center [314, 50] width 100 height 7
copy p "810090930916"
click at [280, 110] on input "1Z59316A0328432962" at bounding box center [254, 110] width 110 height 12
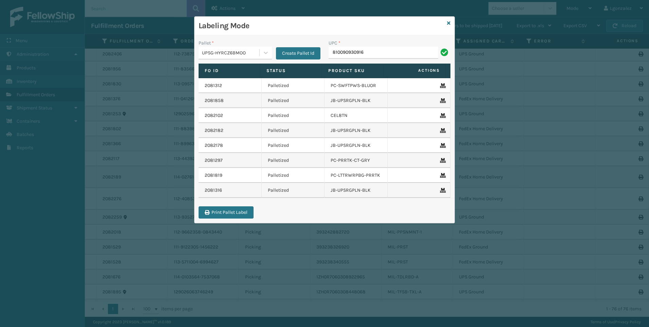
type input "810090930916"
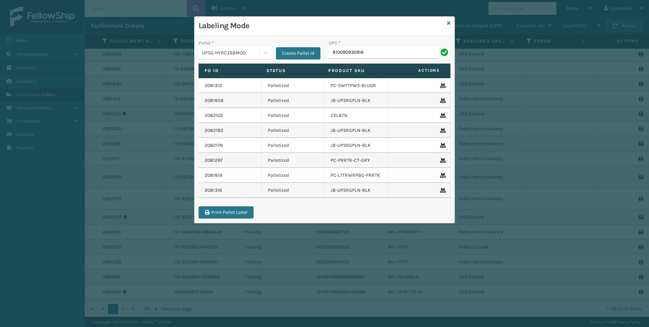
type input "810090930916"
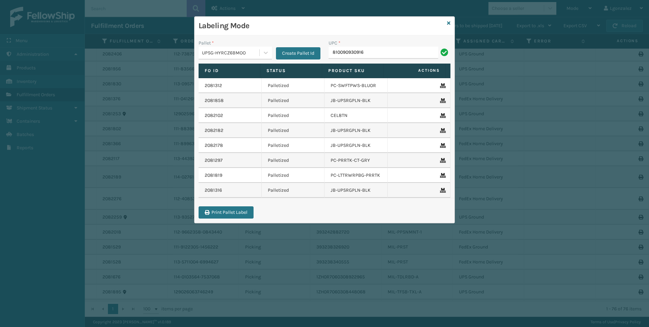
type input "810090930916"
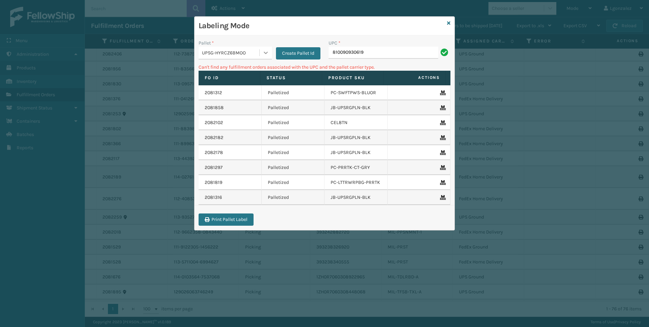
click at [266, 51] on icon at bounding box center [265, 52] width 7 height 7
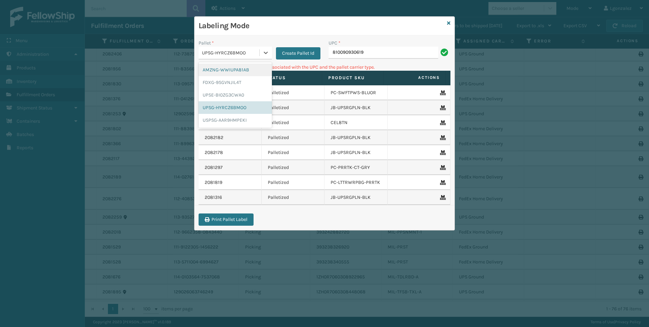
click at [249, 72] on div "AMZNG-WWIUPA81AB" at bounding box center [235, 69] width 73 height 13
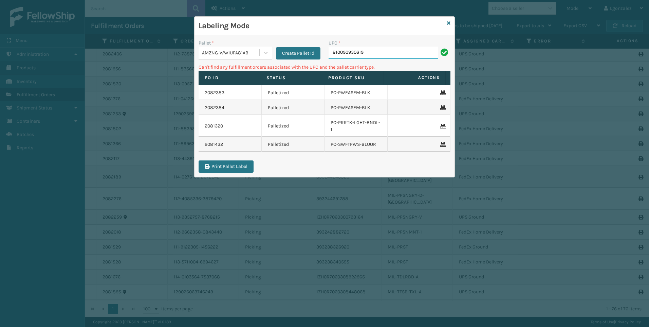
click at [373, 49] on input "810090930619" at bounding box center [384, 53] width 110 height 12
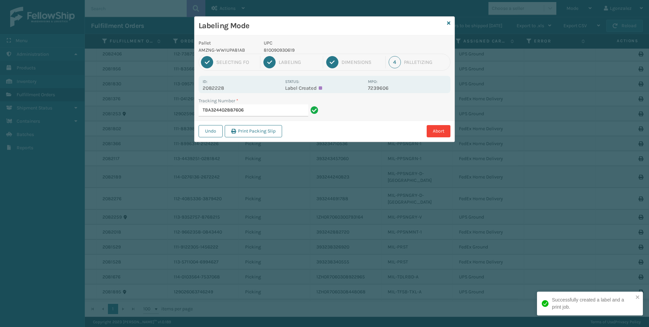
click at [284, 52] on p "810090930619" at bounding box center [314, 50] width 100 height 7
copy p "810090930619"
click at [294, 107] on input "TBA324402887606" at bounding box center [254, 110] width 110 height 12
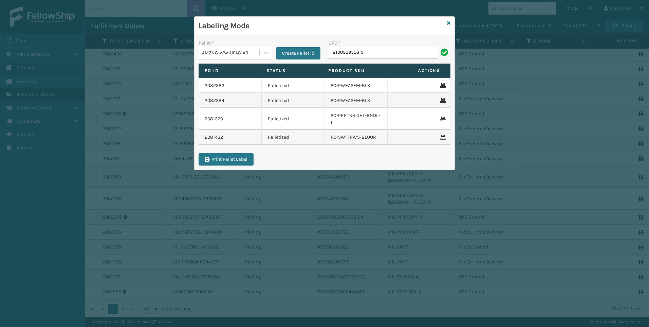
type input "810090930619"
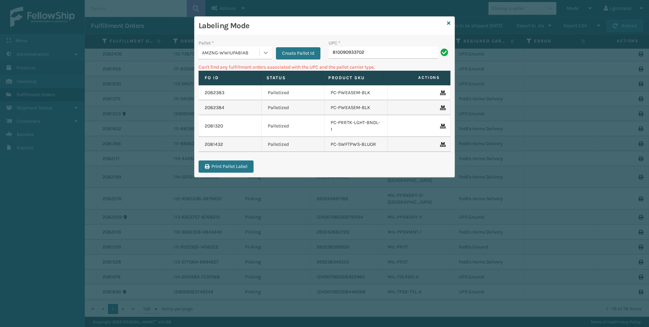
click at [266, 51] on icon at bounding box center [265, 52] width 7 height 7
click at [245, 110] on div "UPSG-HYRCZ6BMOO" at bounding box center [235, 107] width 73 height 13
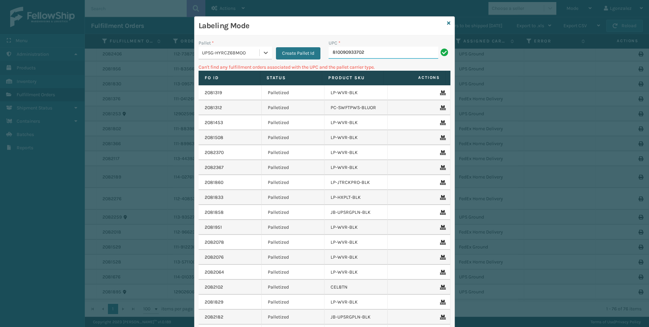
click at [361, 57] on input "810090933702" at bounding box center [384, 53] width 110 height 12
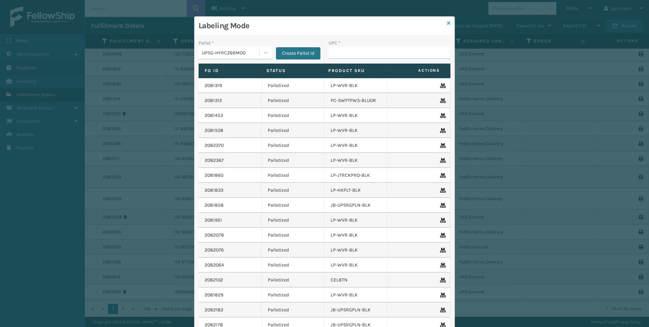
click at [448, 20] on link at bounding box center [448, 23] width 3 height 7
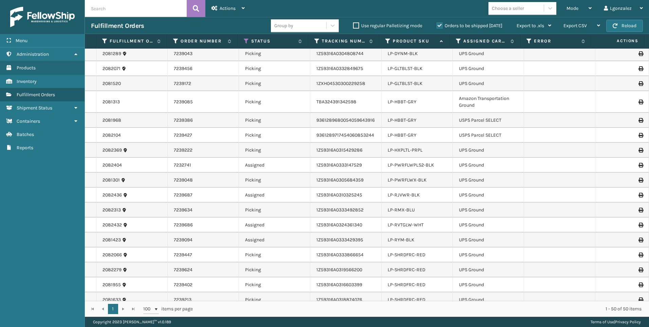
scroll to position [102, 0]
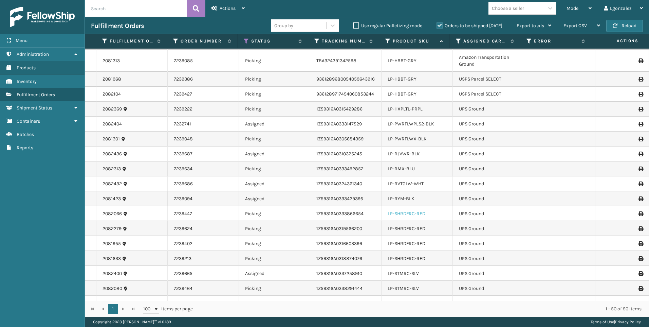
click at [406, 212] on link "LP-SHRDFRC-RED" at bounding box center [407, 213] width 38 height 6
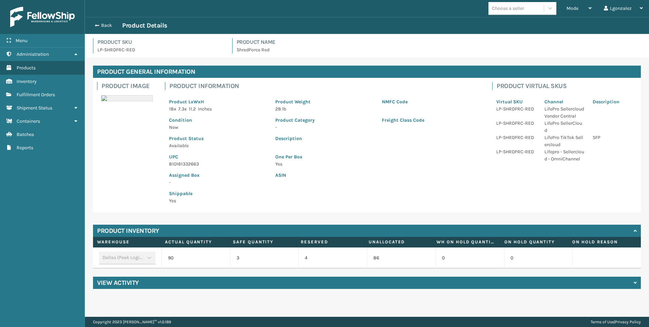
click at [191, 162] on p "810161332663" at bounding box center [218, 163] width 98 height 7
click at [192, 162] on p "810161332663" at bounding box center [218, 163] width 98 height 7
copy p "810161332663"
click at [109, 26] on button "Back" at bounding box center [106, 25] width 31 height 6
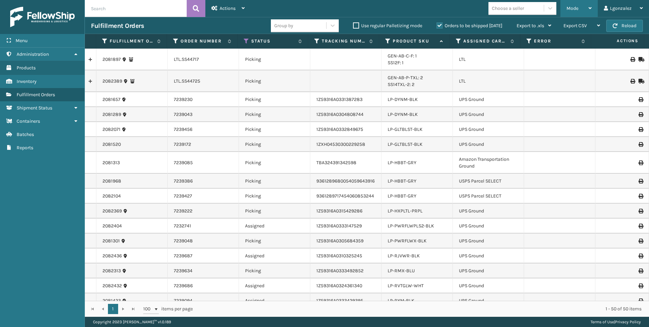
click at [579, 10] on div "Mode" at bounding box center [579, 8] width 25 height 17
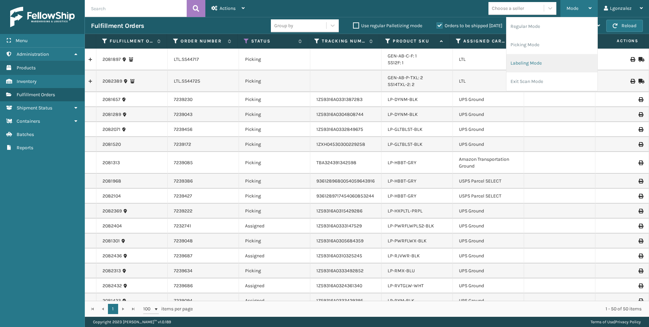
click at [541, 62] on li "Labeling Mode" at bounding box center [551, 63] width 91 height 18
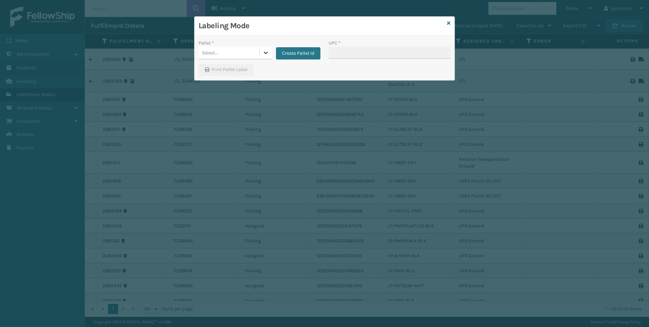
click at [269, 50] on icon at bounding box center [265, 52] width 7 height 7
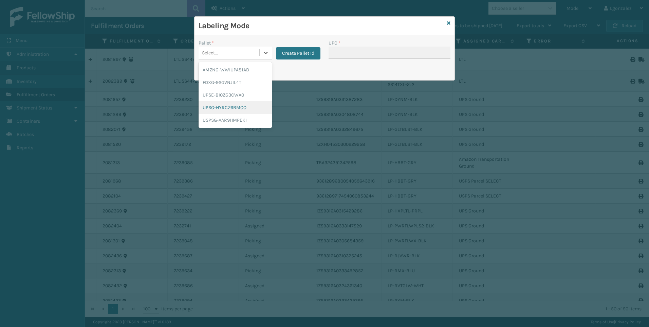
click at [238, 106] on div "UPSG-HYRCZ6BMOO" at bounding box center [235, 107] width 73 height 13
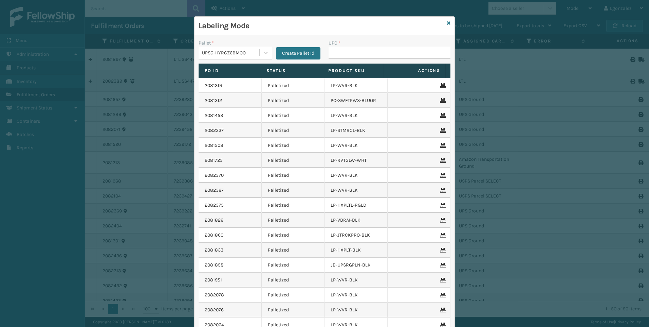
click at [326, 51] on div "UPC *" at bounding box center [389, 51] width 130 height 24
click at [336, 59] on div "UPC *" at bounding box center [389, 51] width 130 height 24
click at [332, 51] on input "UPC *" at bounding box center [390, 53] width 122 height 12
paste input "810161332663"
type input "810161332663"
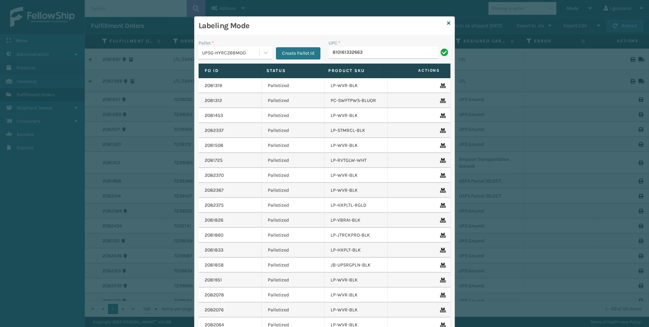
type input "810161332663"
click at [447, 24] on icon at bounding box center [448, 23] width 3 height 5
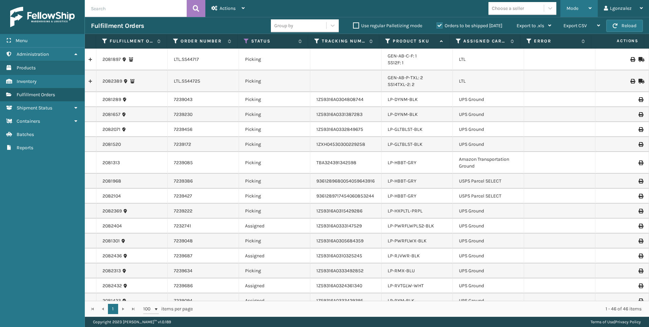
click at [589, 7] on icon at bounding box center [590, 8] width 3 height 5
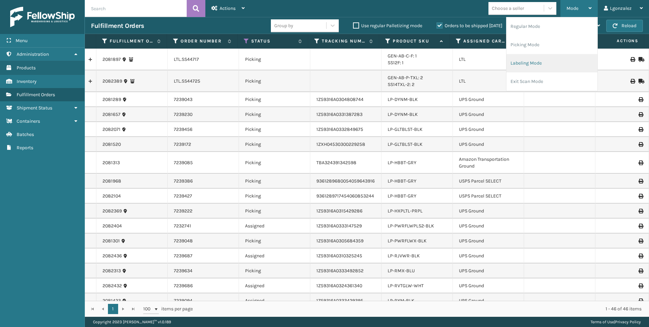
click at [564, 60] on li "Labeling Mode" at bounding box center [551, 63] width 91 height 18
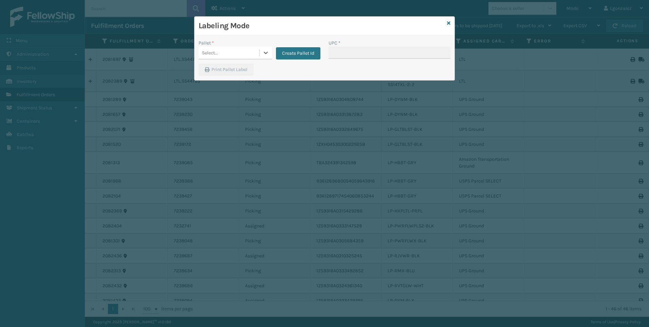
click at [451, 25] on div "Labeling Mode" at bounding box center [324, 26] width 260 height 19
click at [449, 22] on icon at bounding box center [448, 23] width 3 height 5
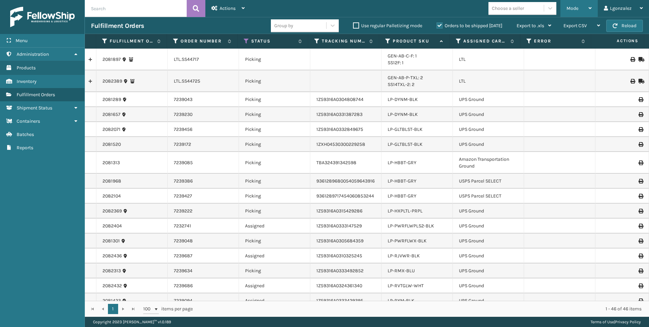
click at [582, 8] on div "Mode" at bounding box center [579, 8] width 25 height 17
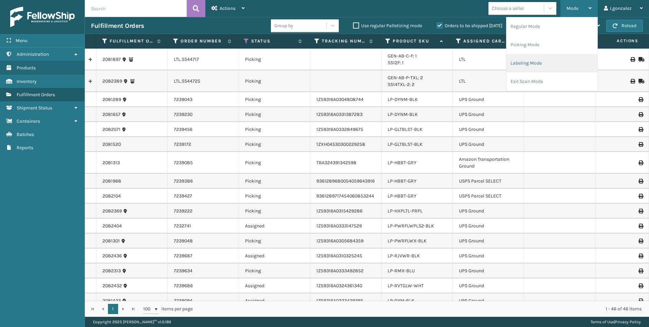
click at [545, 63] on li "Labeling Mode" at bounding box center [551, 63] width 91 height 18
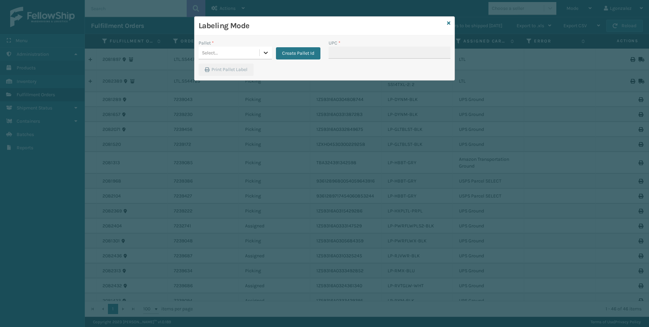
click at [265, 52] on icon at bounding box center [265, 52] width 7 height 7
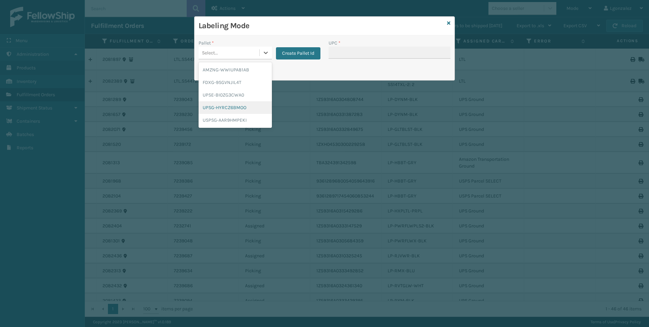
click at [224, 110] on div "UPSG-HYRCZ6BMOO" at bounding box center [235, 107] width 73 height 13
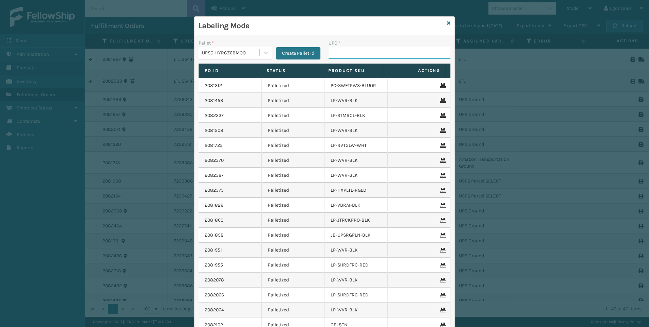
drag, startPoint x: 346, startPoint y: 50, endPoint x: 341, endPoint y: 49, distance: 4.5
click at [346, 50] on input "UPC *" at bounding box center [390, 53] width 122 height 12
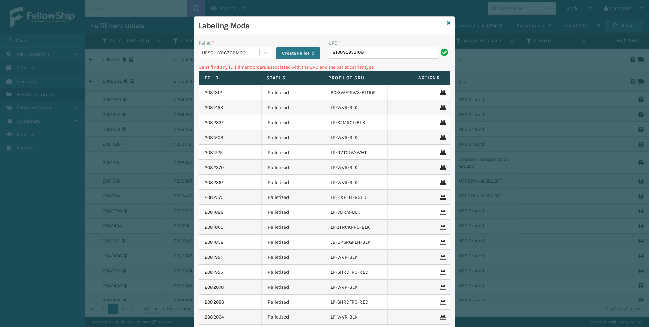
click at [365, 53] on input "810090933108" at bounding box center [384, 53] width 110 height 12
type input "LP-WVR-RED"
click at [264, 52] on icon at bounding box center [265, 52] width 7 height 7
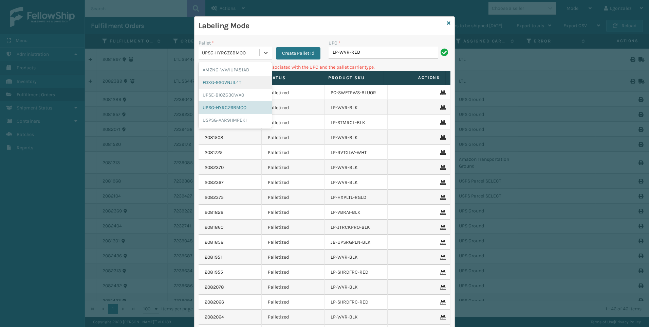
click at [225, 85] on div "FDXG-9SGVNJIL4T" at bounding box center [235, 82] width 73 height 13
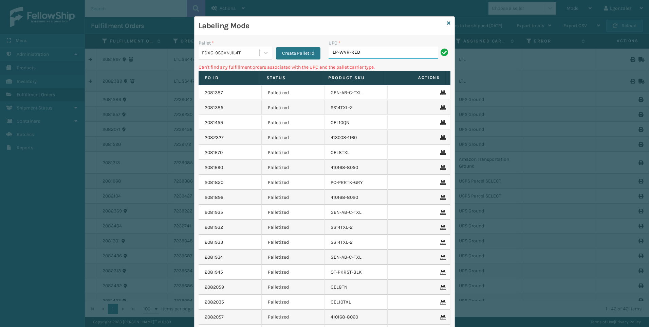
click at [363, 58] on input "LP-WVR-RED" at bounding box center [384, 53] width 110 height 12
click at [260, 52] on div at bounding box center [266, 53] width 12 height 12
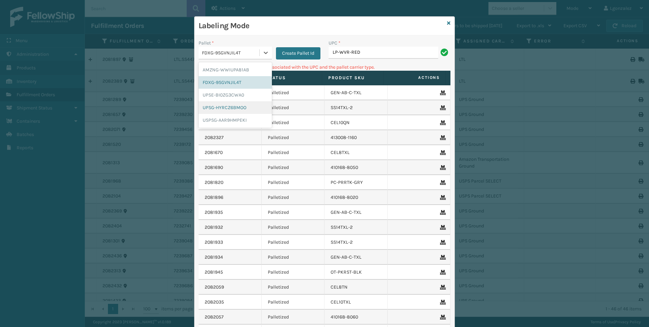
click at [236, 108] on div "UPSG-HYRCZ6BMOO" at bounding box center [235, 107] width 73 height 13
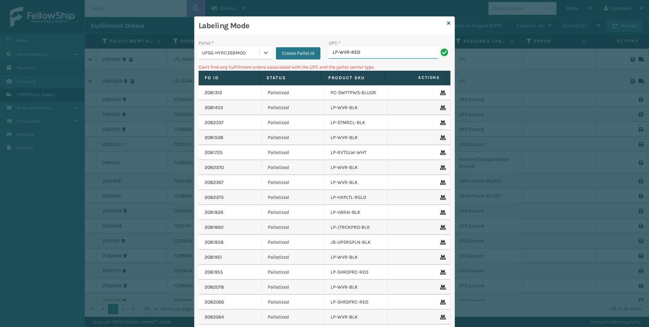
click at [369, 51] on input "LP-WVR-RED" at bounding box center [384, 53] width 110 height 12
click at [263, 48] on div at bounding box center [266, 53] width 12 height 12
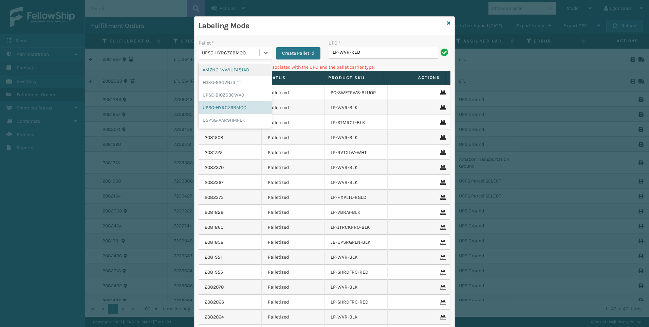
click at [235, 72] on div "AMZNG-WWIUPA81AB" at bounding box center [235, 69] width 73 height 13
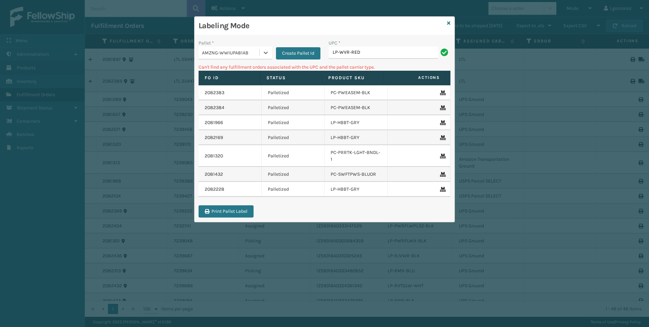
click at [384, 62] on div "UPC * LP-WVR-RED" at bounding box center [389, 51] width 130 height 24
click at [379, 55] on input "LP-WVR-RED" at bounding box center [384, 53] width 110 height 12
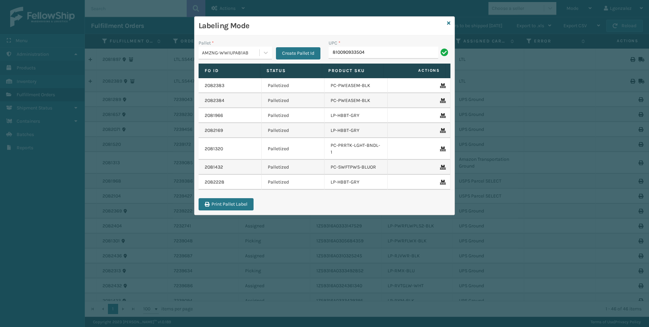
type input "810090933504"
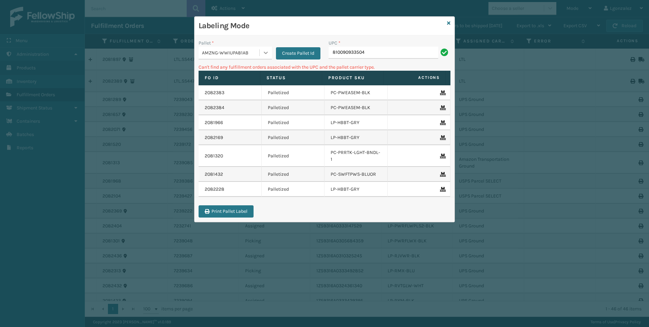
click at [266, 57] on div at bounding box center [266, 53] width 12 height 12
click at [239, 110] on div "UPSG-HYRCZ6BMOO" at bounding box center [235, 107] width 73 height 13
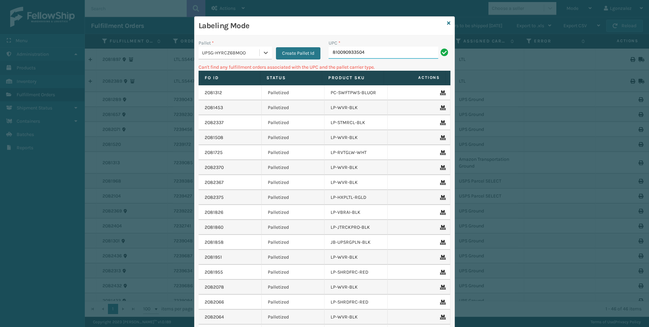
click at [376, 50] on input "810090933504" at bounding box center [384, 53] width 110 height 12
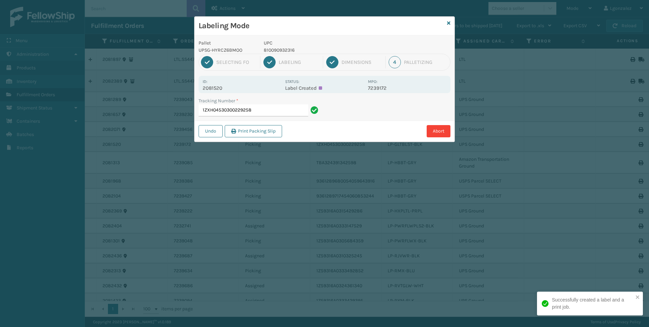
drag, startPoint x: 285, startPoint y: 44, endPoint x: 287, endPoint y: 55, distance: 11.1
click at [285, 44] on p "UPC" at bounding box center [314, 42] width 100 height 7
click at [287, 52] on p "810090932316" at bounding box center [314, 50] width 100 height 7
click at [286, 52] on p "810090932316" at bounding box center [314, 50] width 100 height 7
click at [288, 49] on p "810090932316" at bounding box center [314, 50] width 100 height 7
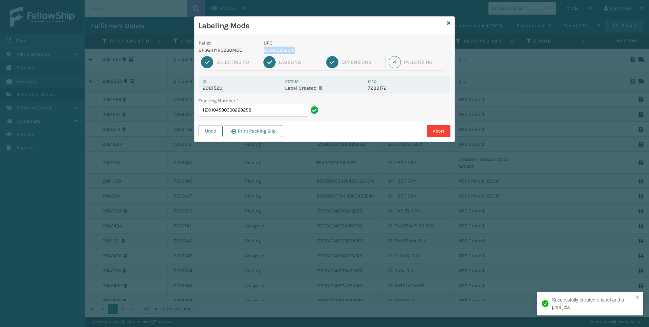
click at [288, 49] on p "810090932316" at bounding box center [314, 50] width 100 height 7
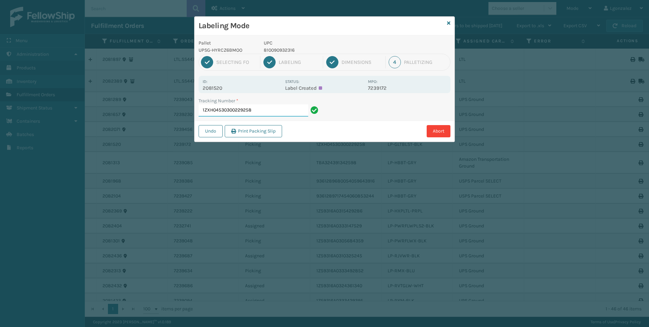
click at [281, 114] on input "1ZXH04530300229258" at bounding box center [254, 110] width 110 height 12
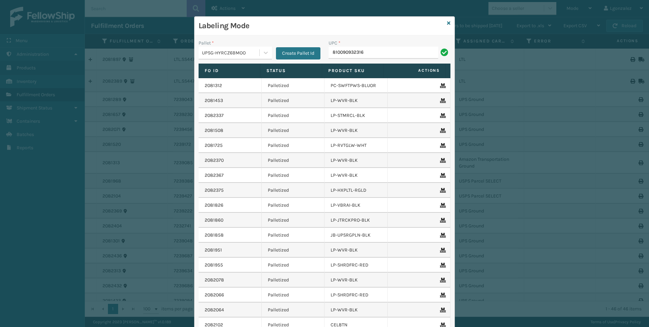
type input "810090932316"
type input "LP-WVR-RED"
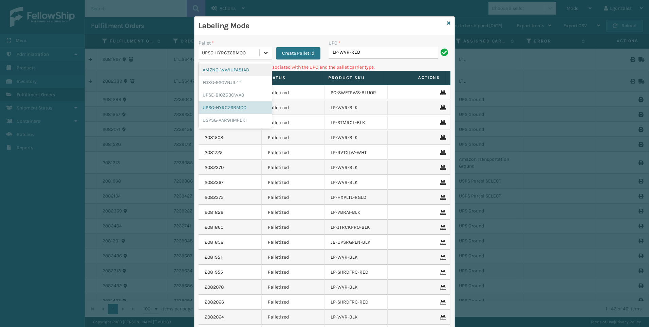
click at [266, 55] on icon at bounding box center [265, 52] width 7 height 7
click at [239, 73] on div "AMZNG-WWIUPA81AB" at bounding box center [235, 69] width 73 height 13
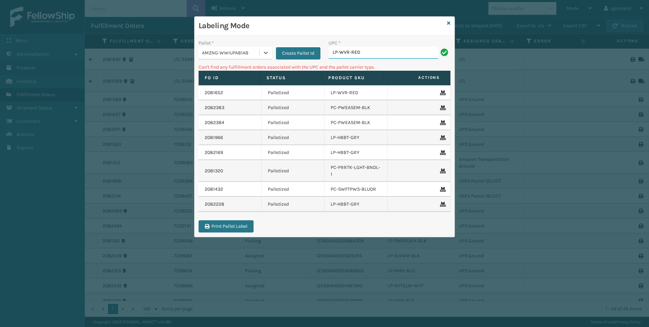
click at [363, 53] on input "LP-WVR-RED" at bounding box center [384, 53] width 110 height 12
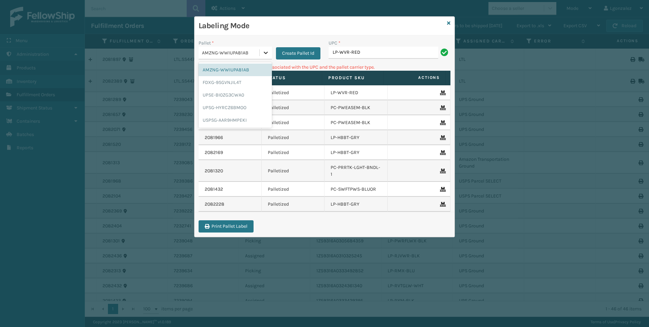
click at [261, 52] on div at bounding box center [266, 53] width 12 height 12
drag, startPoint x: 230, startPoint y: 82, endPoint x: 309, endPoint y: 87, distance: 79.6
click at [230, 83] on div "FDXG-9SGVNJIL4T" at bounding box center [235, 82] width 73 height 13
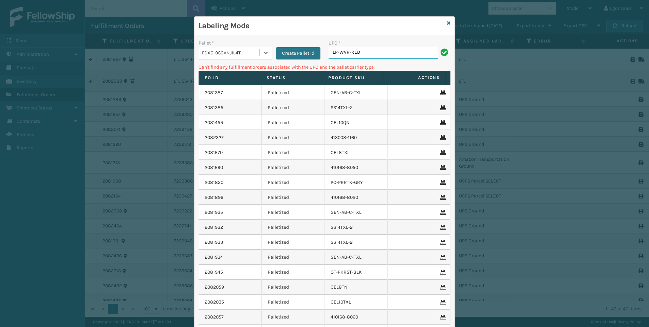
click at [386, 54] on input "LP-WVR-RED" at bounding box center [384, 53] width 110 height 12
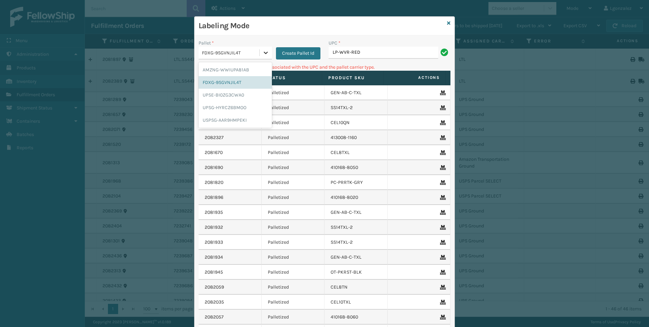
click at [266, 55] on icon at bounding box center [265, 52] width 7 height 7
click at [234, 121] on div "USPSG-AAR9HMPEKI" at bounding box center [235, 120] width 73 height 13
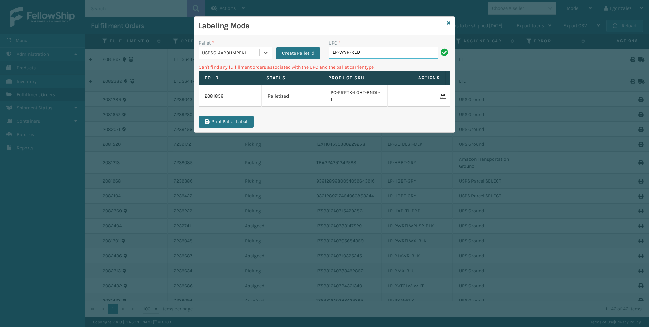
click at [400, 55] on input "LP-WVR-RED" at bounding box center [384, 53] width 110 height 12
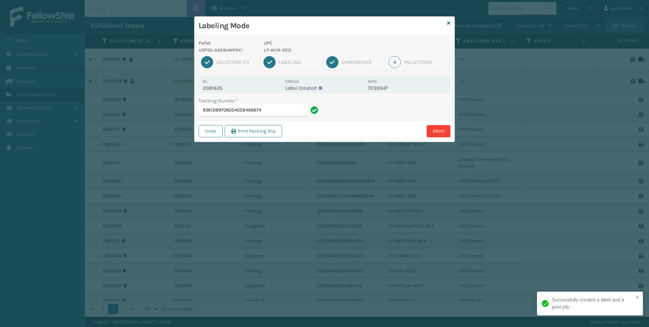
click at [274, 50] on p "LP-WVR-RED" at bounding box center [314, 50] width 100 height 7
click at [292, 112] on input "9361289706054058466674" at bounding box center [254, 110] width 110 height 12
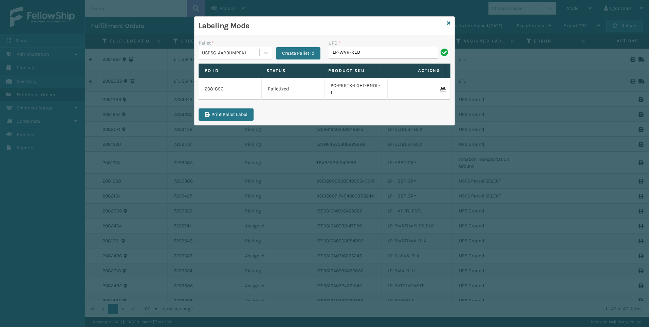
type input "LP-WVR-RED"
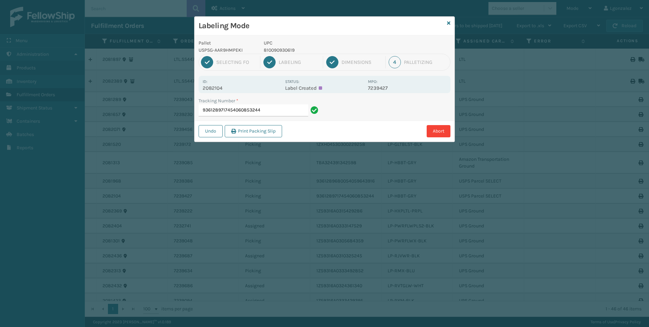
click at [282, 52] on p "810090930619" at bounding box center [314, 50] width 100 height 7
click at [295, 109] on input "9361289717454060853244" at bounding box center [254, 110] width 110 height 12
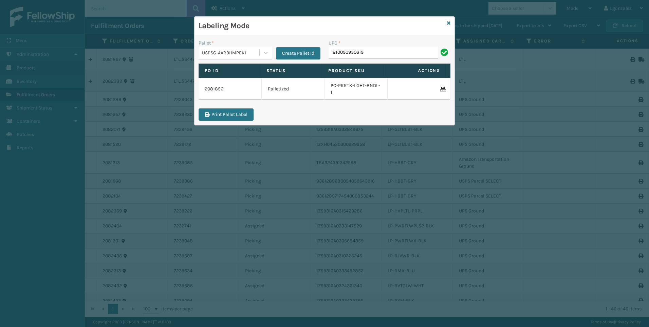
type input "810090930619"
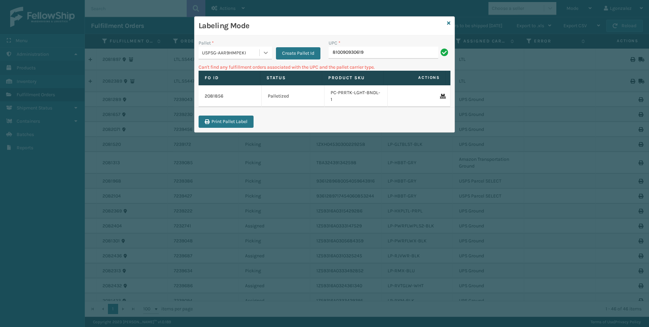
click at [262, 57] on div at bounding box center [266, 53] width 12 height 12
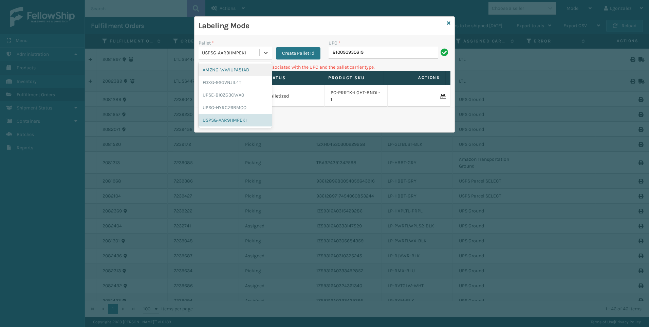
click at [245, 70] on div "AMZNG-WWIUPA81AB" at bounding box center [235, 69] width 73 height 13
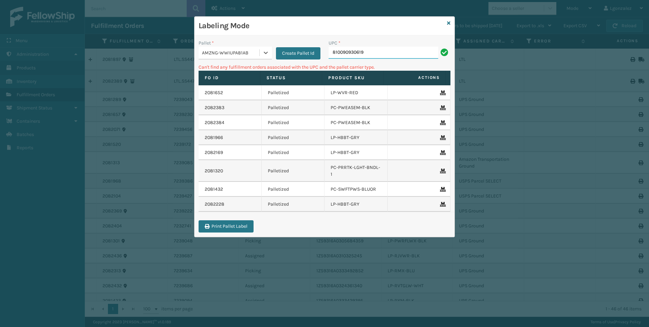
click at [379, 49] on input "810090930619" at bounding box center [384, 53] width 110 height 12
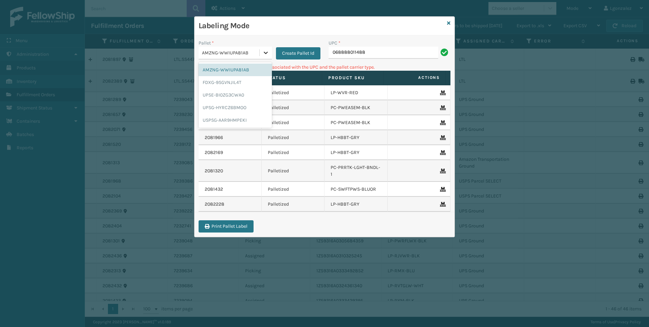
click at [267, 57] on div at bounding box center [266, 53] width 12 height 12
click at [233, 110] on div "UPSG-HYRCZ6BMOO" at bounding box center [235, 107] width 73 height 13
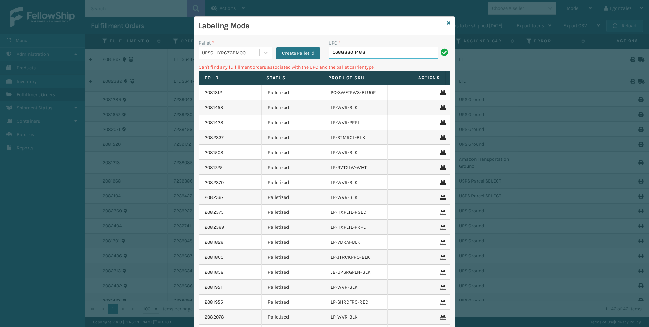
click at [375, 57] on input "068888011488" at bounding box center [384, 53] width 110 height 12
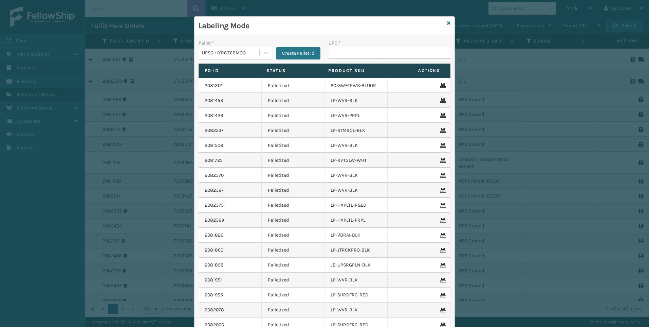
type input "6"
type input "810090930527"
click at [447, 21] on icon at bounding box center [448, 23] width 3 height 5
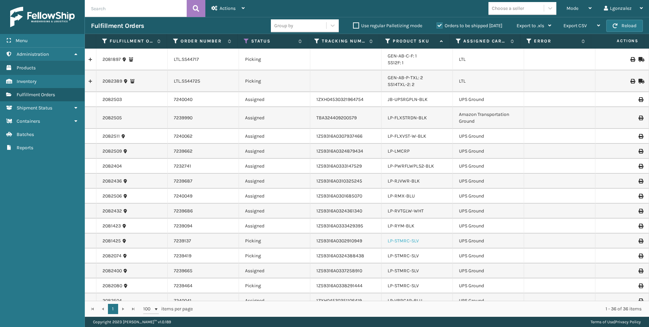
scroll to position [34, 0]
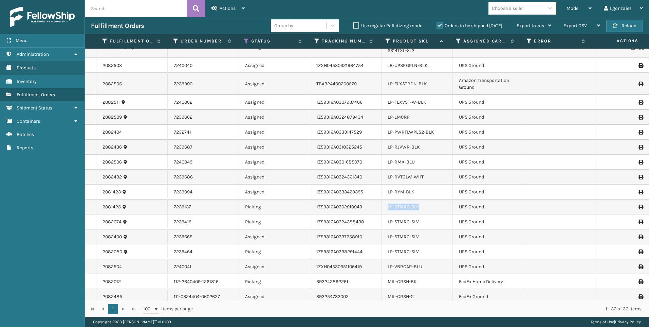
drag, startPoint x: 416, startPoint y: 207, endPoint x: 383, endPoint y: 203, distance: 33.5
click at [383, 203] on td "LP-STMRC-SLV" at bounding box center [417, 206] width 71 height 15
drag, startPoint x: 383, startPoint y: 203, endPoint x: 391, endPoint y: 205, distance: 7.9
click at [267, 222] on td "Picking" at bounding box center [274, 221] width 71 height 15
click at [418, 253] on div "LP-STMRC-SLV" at bounding box center [417, 251] width 59 height 7
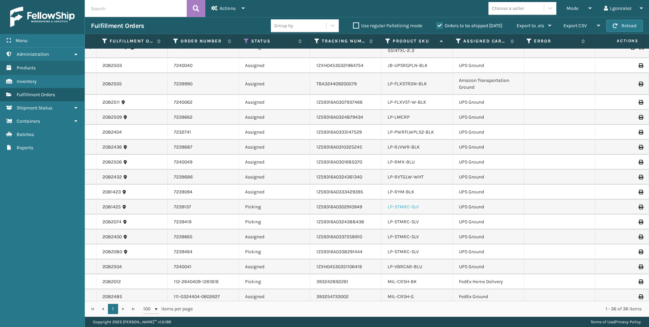
click at [404, 206] on link "LP-STMRC-SLV" at bounding box center [403, 207] width 31 height 6
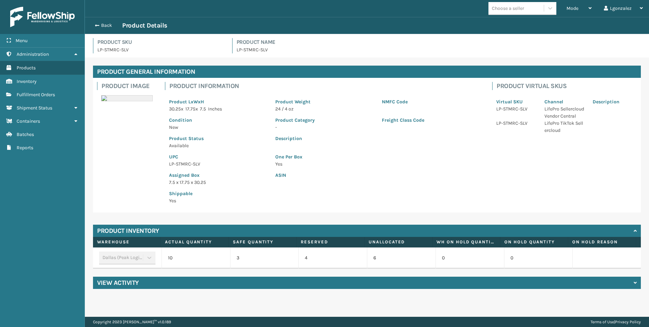
click at [193, 164] on p "LP-STMRC-SLV" at bounding box center [218, 163] width 98 height 7
click at [96, 23] on span "button" at bounding box center [96, 25] width 4 height 5
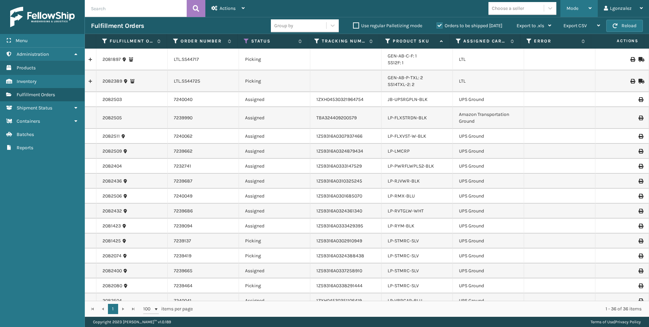
click at [592, 11] on div "Mode Regular Mode Picking Mode Labeling Mode Exit Scan Mode" at bounding box center [578, 8] width 37 height 17
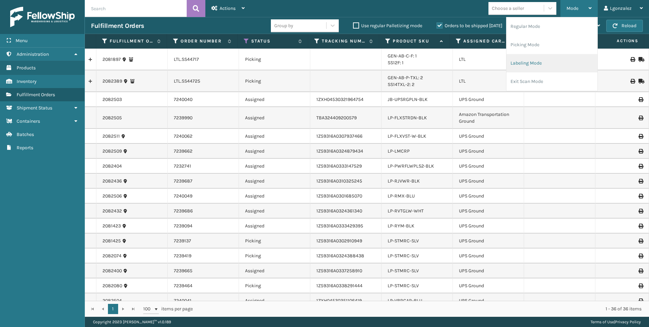
click at [532, 61] on li "Labeling Mode" at bounding box center [551, 63] width 91 height 18
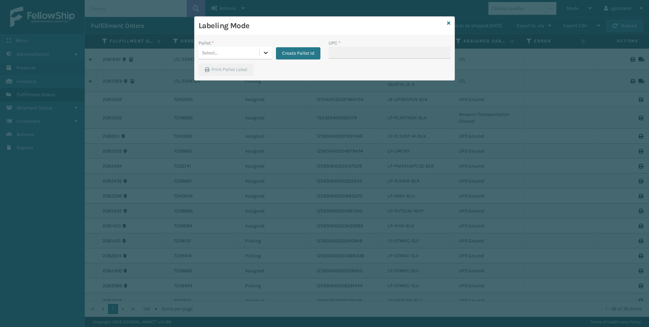
click at [266, 55] on icon at bounding box center [265, 52] width 7 height 7
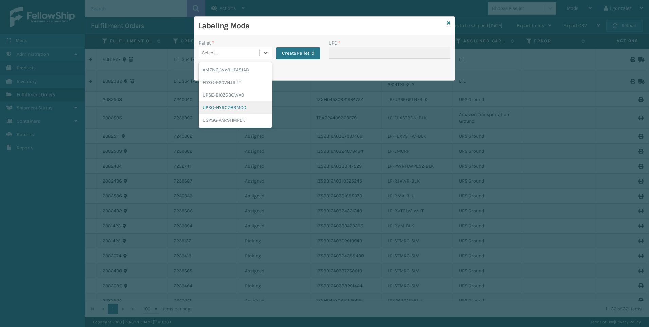
click at [227, 108] on div "UPSG-HYRCZ6BMOO" at bounding box center [235, 107] width 73 height 13
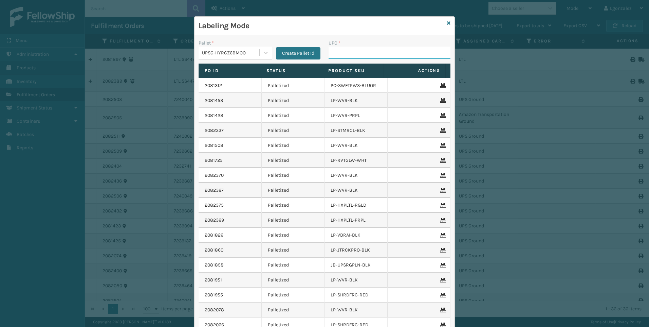
click at [336, 53] on input "UPC *" at bounding box center [390, 53] width 122 height 12
paste input "LP-STMRC-SLV"
type input "LP-STMRC-SLV"
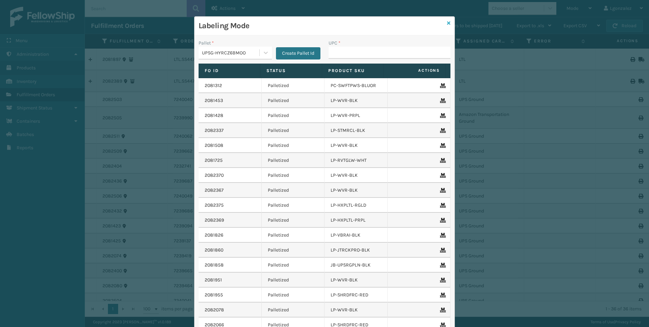
click at [447, 24] on icon at bounding box center [448, 23] width 3 height 5
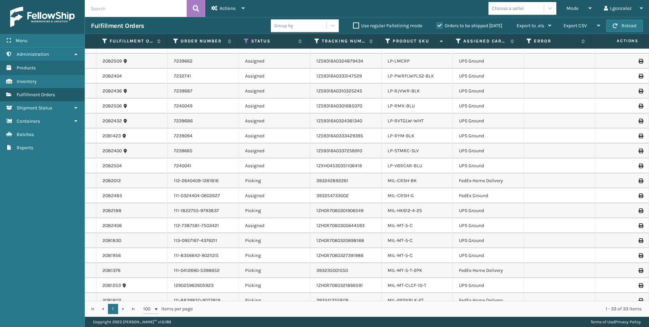
scroll to position [102, 0]
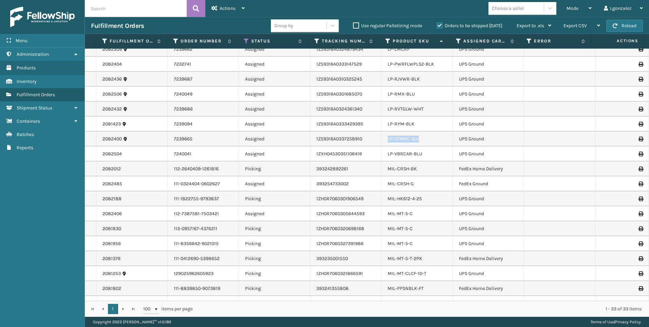
drag, startPoint x: 420, startPoint y: 140, endPoint x: 385, endPoint y: 138, distance: 35.0
click at [385, 138] on td "LP-STMRC-SLV" at bounding box center [417, 138] width 71 height 15
click at [426, 169] on div "MIL-CRSH-BK" at bounding box center [417, 168] width 59 height 7
drag, startPoint x: 419, startPoint y: 140, endPoint x: 366, endPoint y: 133, distance: 53.4
click at [366, 133] on tr "2082400 7239665 Assigned 1Z59316A0337258910 LP-STMRC-SLV UPS Ground" at bounding box center [367, 138] width 564 height 15
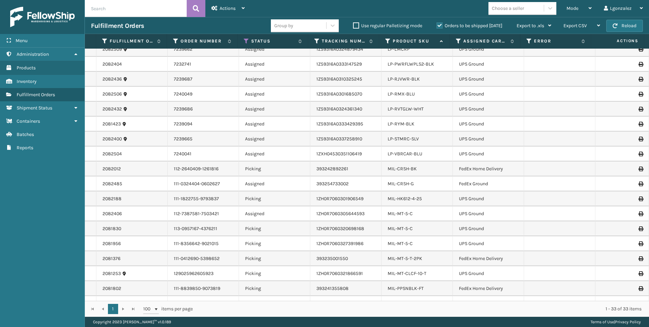
drag, startPoint x: 432, startPoint y: 164, endPoint x: 423, endPoint y: 162, distance: 9.1
click at [424, 162] on td "MIL-CRSH-BK" at bounding box center [417, 168] width 71 height 15
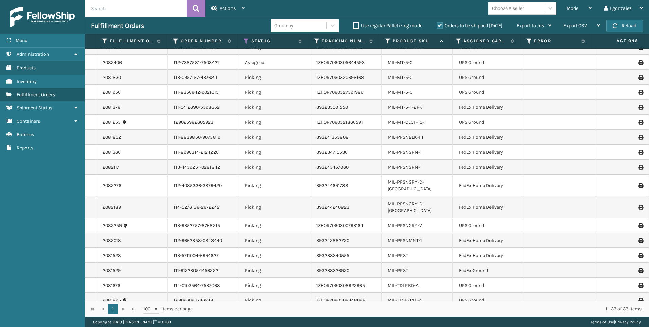
scroll to position [261, 0]
